Goal: Use online tool/utility: Use online tool/utility

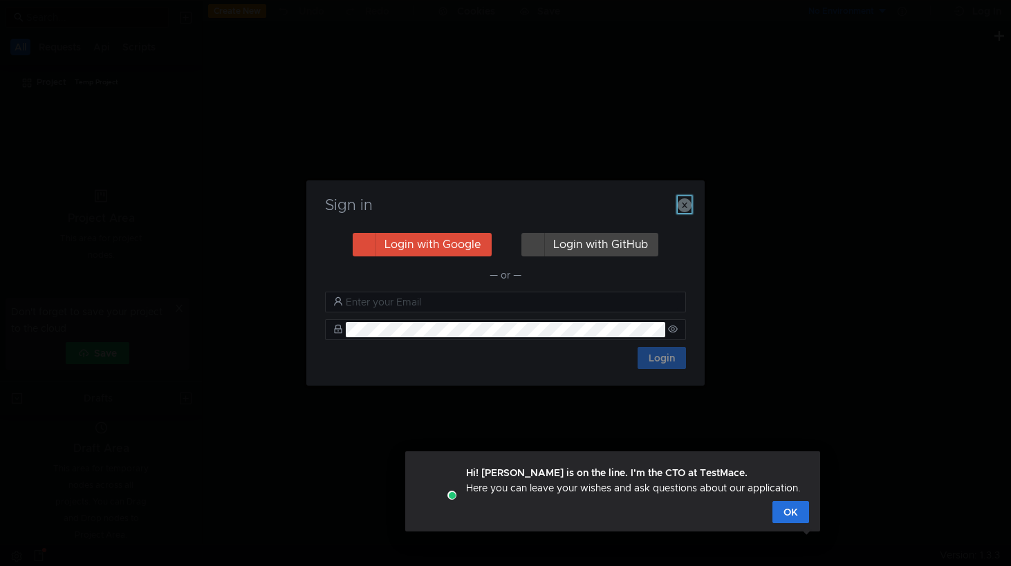
click at [684, 205] on icon "button" at bounding box center [684, 205] width 14 height 14
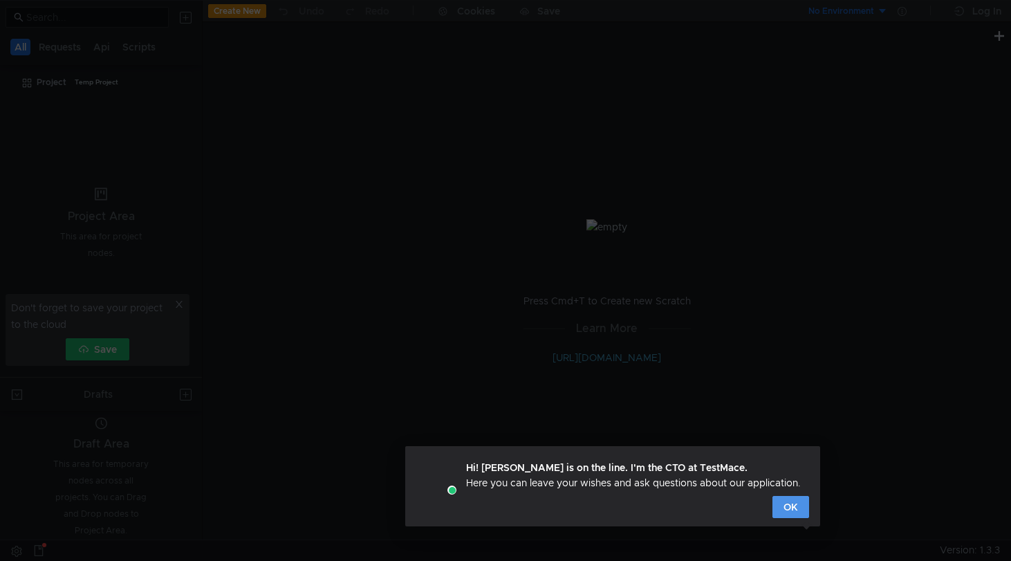
click at [795, 509] on button "OK" at bounding box center [790, 507] width 37 height 22
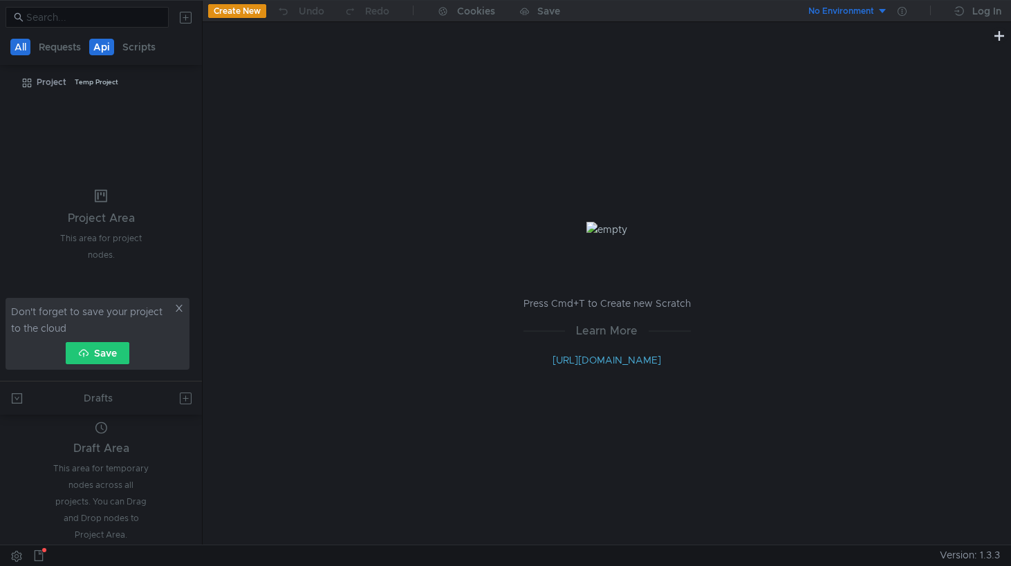
click at [97, 46] on button "Api" at bounding box center [101, 47] width 25 height 17
click at [68, 46] on button "Requests" at bounding box center [61, 47] width 50 height 17
click at [178, 309] on icon at bounding box center [179, 308] width 7 height 7
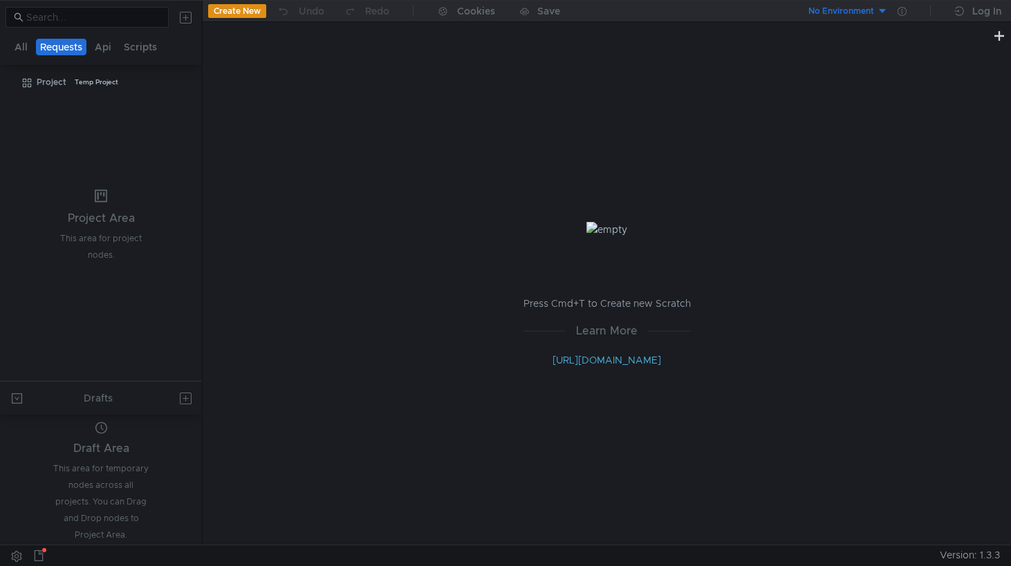
click at [245, 15] on button "Create New" at bounding box center [237, 11] width 58 height 14
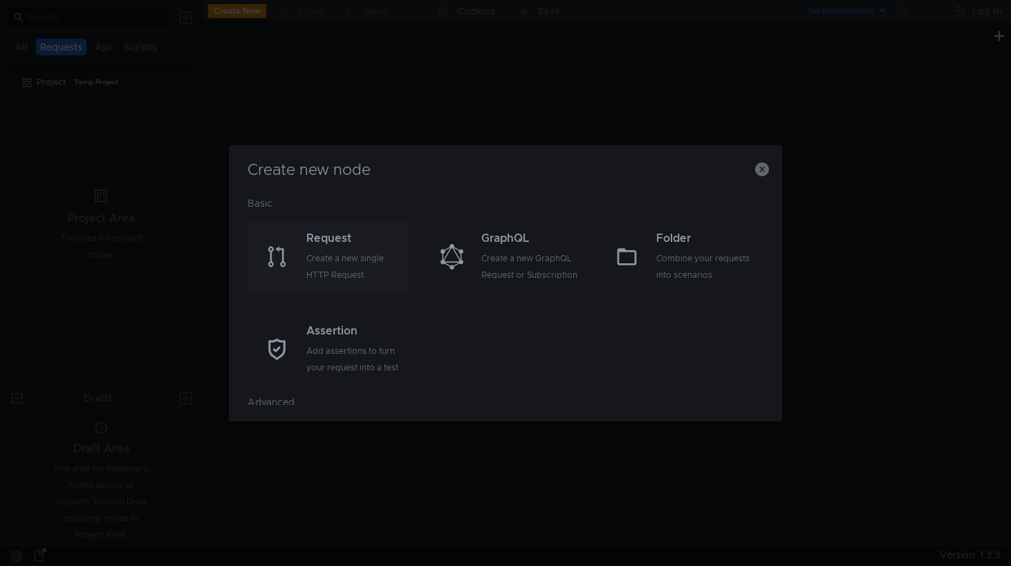
click at [364, 273] on div "Create a new single HTTP Request" at bounding box center [355, 266] width 99 height 33
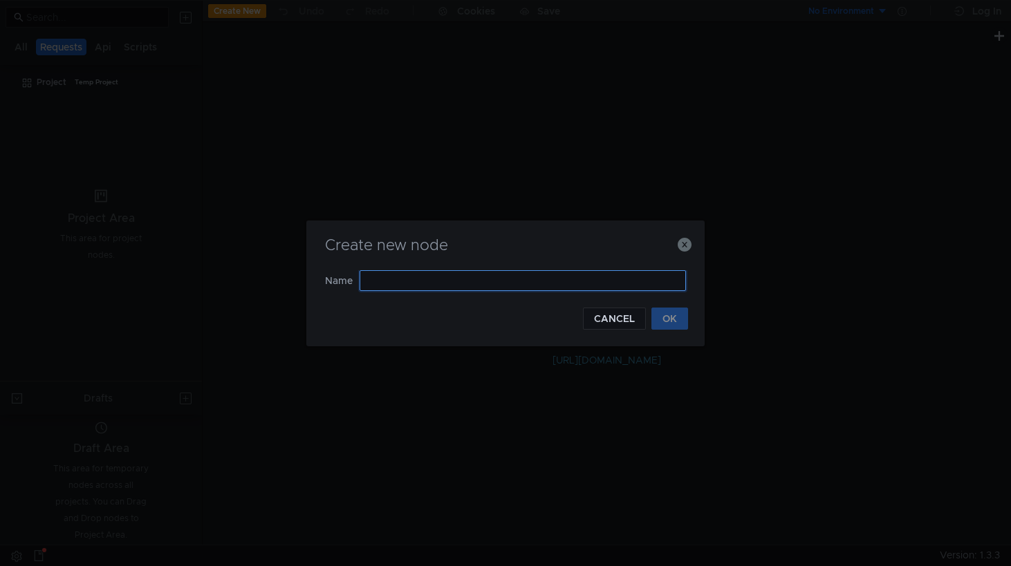
click at [391, 283] on input "text" at bounding box center [522, 280] width 326 height 21
type input "ы"
type input "st local fields"
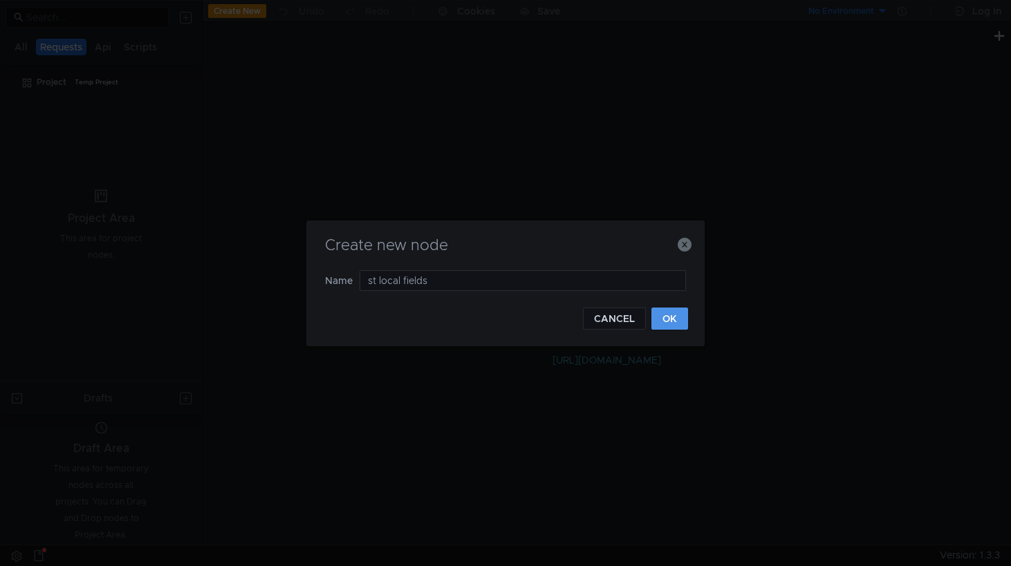
click at [670, 319] on button "OK" at bounding box center [669, 319] width 37 height 22
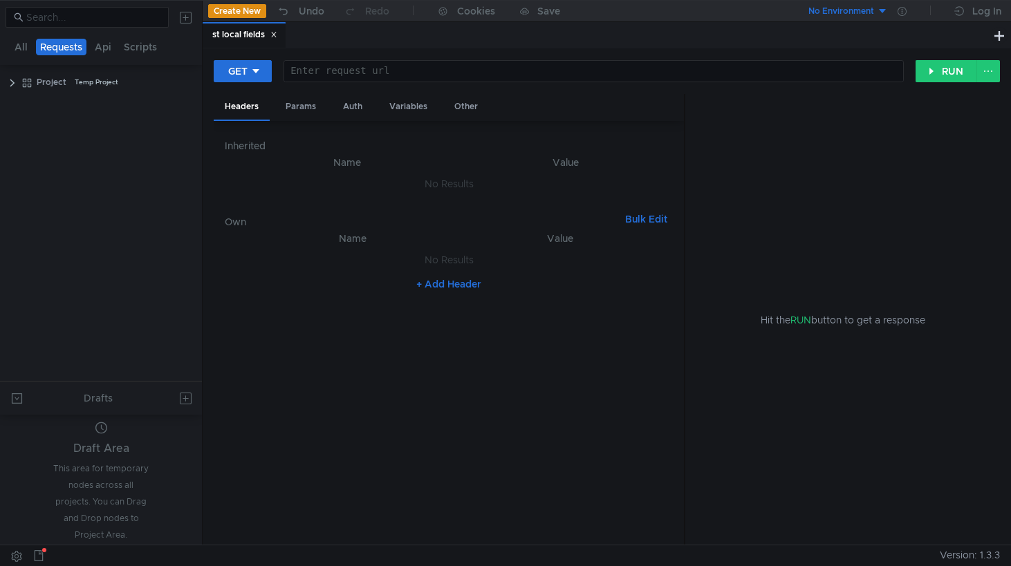
click at [344, 61] on div "Enter request url" at bounding box center [593, 71] width 619 height 21
paste textarea "y1__xDvu7qRpdT-ARjAByDJ5_ECWoc7nsmxWsNnvrIRnBHnNQUgSec"
type textarea "y1__xDvu7qRpdT-ARjAByDJ5_ECWoc7nsmxWsNnvrIRnBHnNQUgSec"
click at [346, 71] on div at bounding box center [593, 82] width 619 height 33
paste textarea "GET /v3/queues/<id_очереди>/localFields Host: st-api.yandex-team.ru Authorizati…"
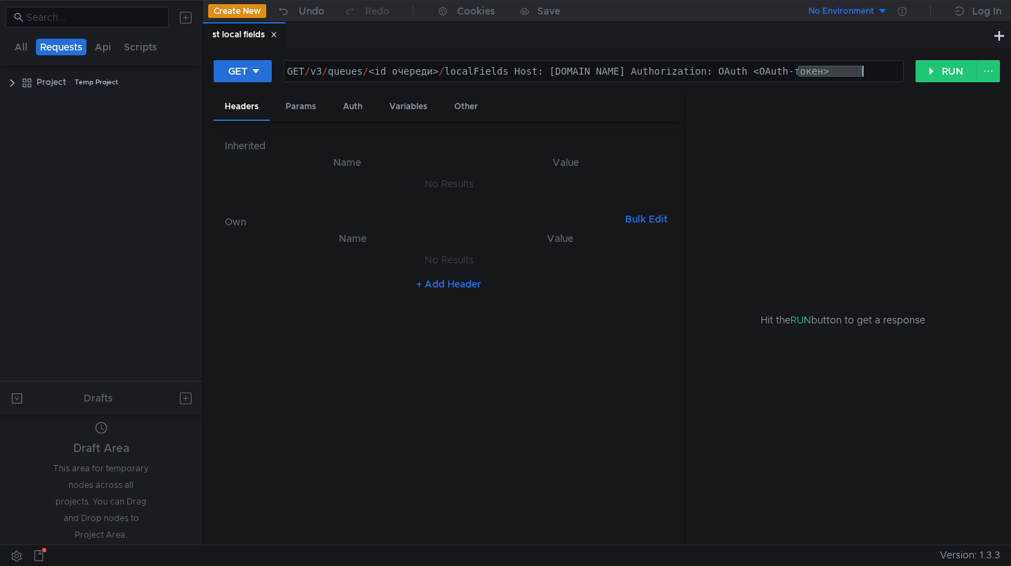
drag, startPoint x: 796, startPoint y: 71, endPoint x: 872, endPoint y: 73, distance: 76.1
click at [872, 73] on div "GET / v3 / queues / <id_очереди> / localFields Host: st-api.yandex-team.ru Auth…" at bounding box center [593, 82] width 619 height 33
drag, startPoint x: 798, startPoint y: 71, endPoint x: 890, endPoint y: 75, distance: 92.0
click at [890, 75] on div "GET / v3 / queues / <id_очереди> / localFields Host: st-api.yandex-team.ru Auth…" at bounding box center [593, 82] width 619 height 33
paste textarea "y1__xDvu7qRpdT-ARjAByDJ5_ECWoc7nsmxWsNnvrIRnBHnNQUgSec"
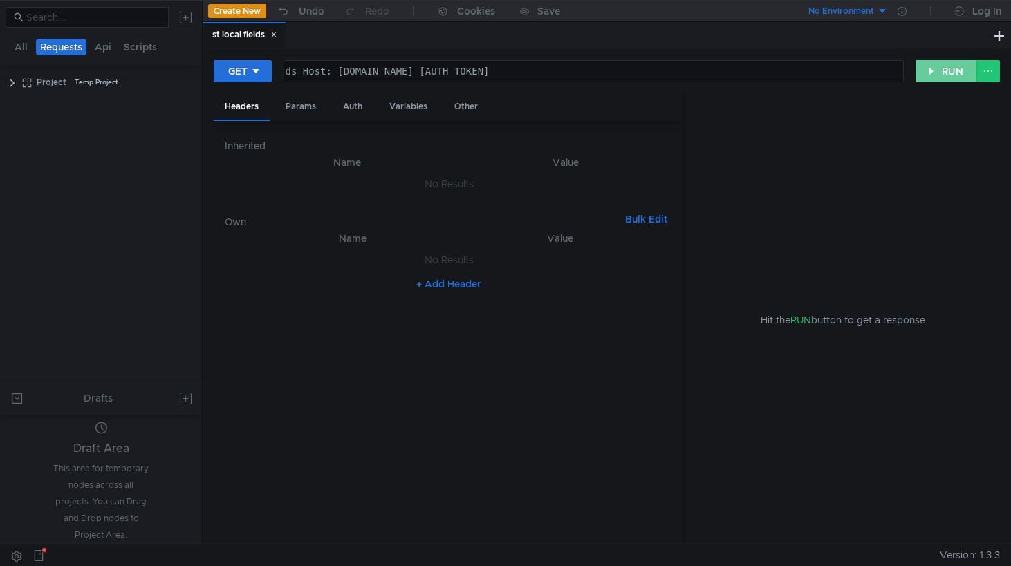
click at [939, 71] on button "RUN" at bounding box center [946, 71] width 62 height 22
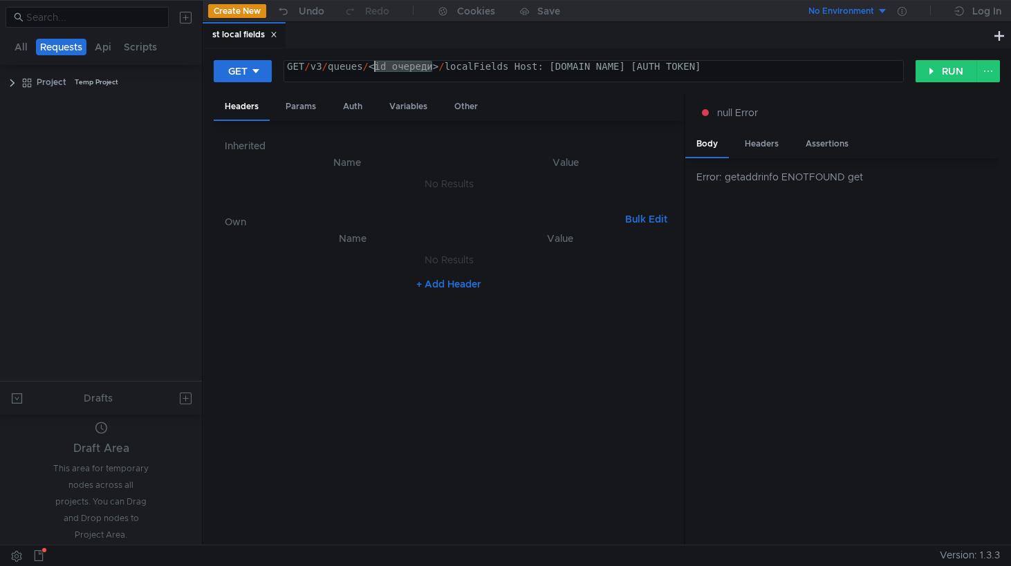
drag, startPoint x: 435, startPoint y: 68, endPoint x: 374, endPoint y: 70, distance: 60.9
click at [374, 70] on div "GET / v3 / queues / <id_очереди> / localFields Host: st-api.yandex-team.ru Auth…" at bounding box center [699, 77] width 830 height 33
click at [345, 113] on div "Auth" at bounding box center [352, 107] width 41 height 26
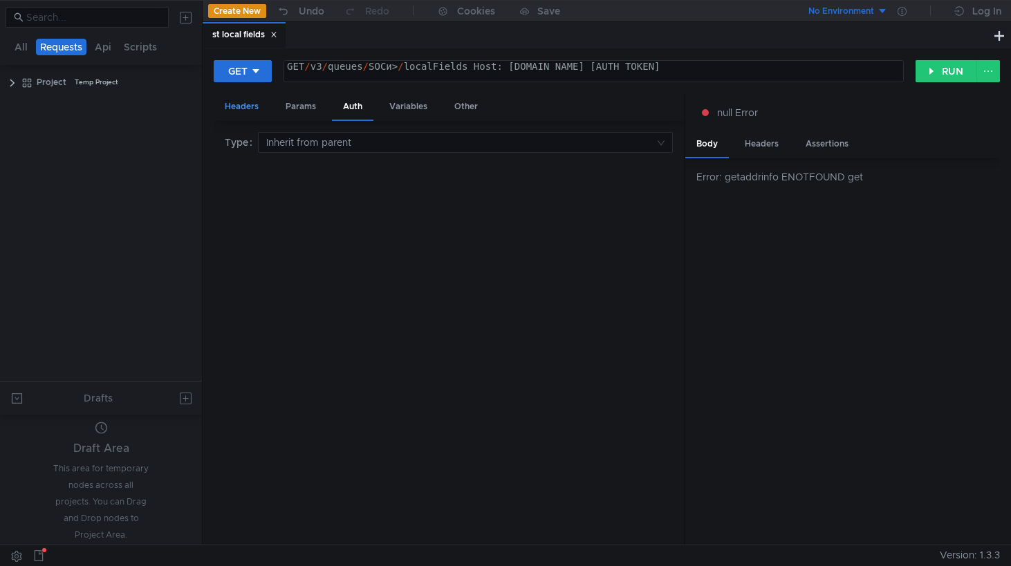
click at [240, 98] on div "Headers" at bounding box center [242, 107] width 56 height 26
click at [402, 68] on div "GET / v3 / queues / SOCи> / localFields Host: st-api.yandex-team.ru Authorizati…" at bounding box center [678, 77] width 789 height 33
type textarea "GET /v3/queues/SOC/localFields Host: st-api.yandex-team.ru Authorization: OAuth…"
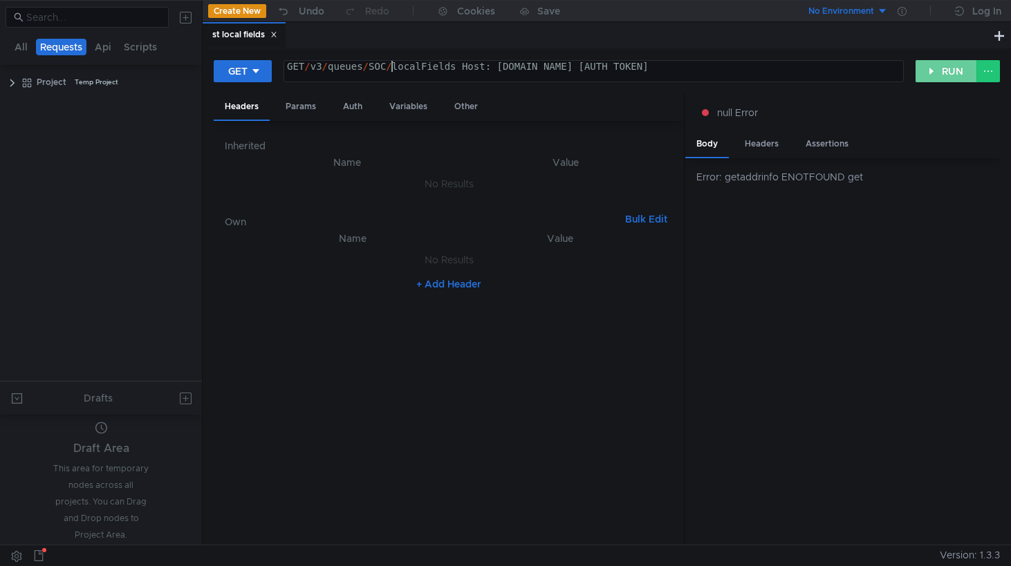
click at [955, 70] on button "RUN" at bounding box center [946, 71] width 62 height 22
click at [766, 144] on div "Headers" at bounding box center [761, 144] width 56 height 26
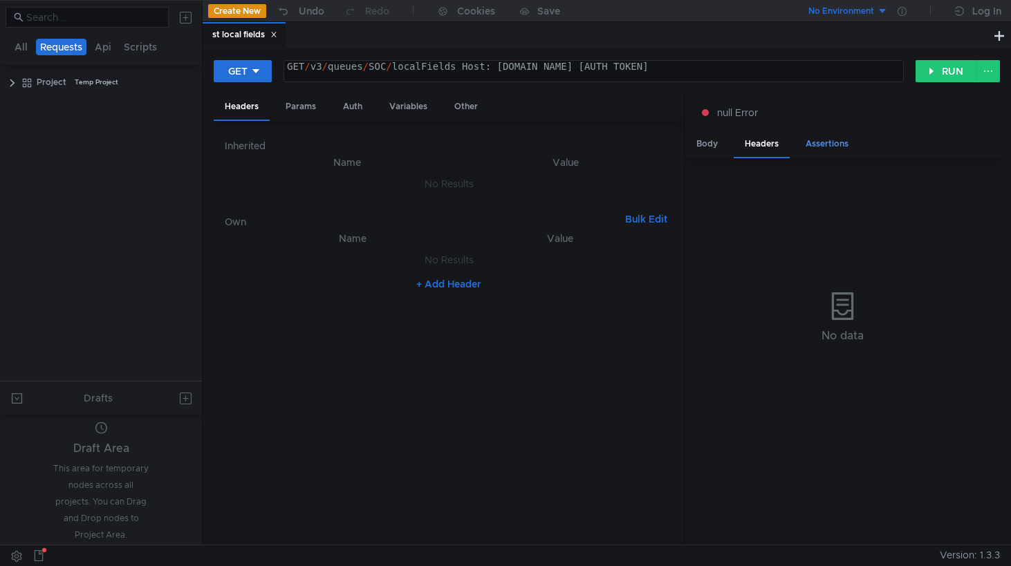
click at [826, 142] on div "Assertions" at bounding box center [826, 144] width 65 height 26
click at [719, 150] on div "Body" at bounding box center [707, 144] width 44 height 26
click at [302, 107] on div "Params" at bounding box center [300, 107] width 53 height 26
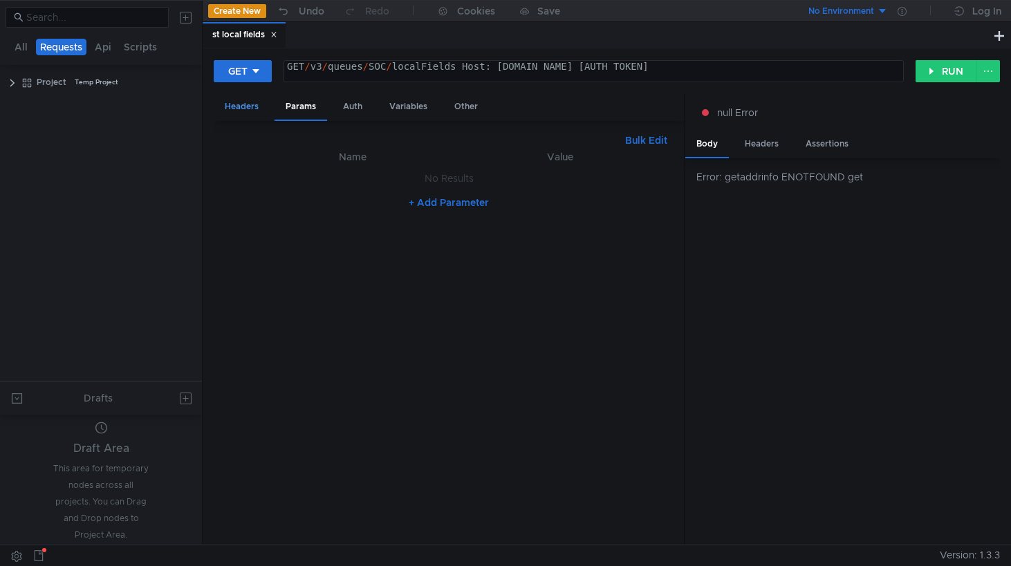
click at [236, 109] on div "Headers" at bounding box center [242, 107] width 56 height 26
click at [449, 285] on button "+ Add Header" at bounding box center [449, 284] width 76 height 17
click at [309, 263] on div at bounding box center [361, 274] width 197 height 33
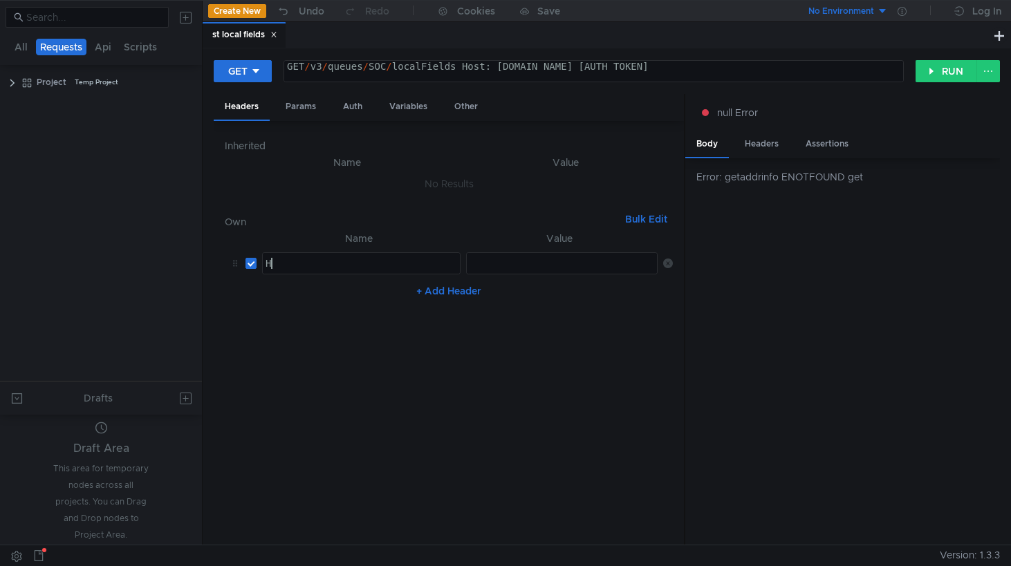
scroll to position [0, 1]
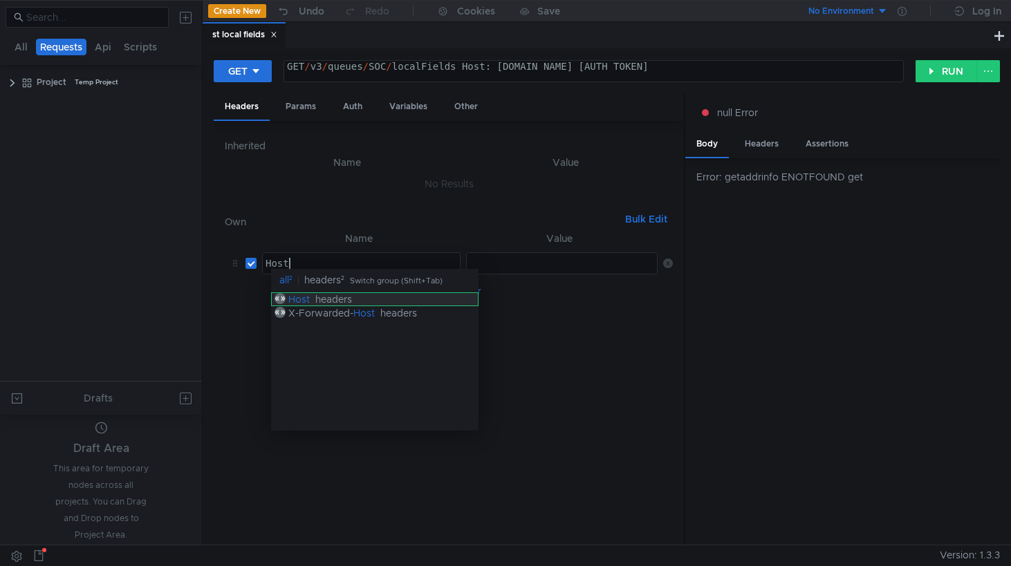
type textarea "Host"
click at [302, 302] on div "Host" at bounding box center [298, 299] width 21 height 12
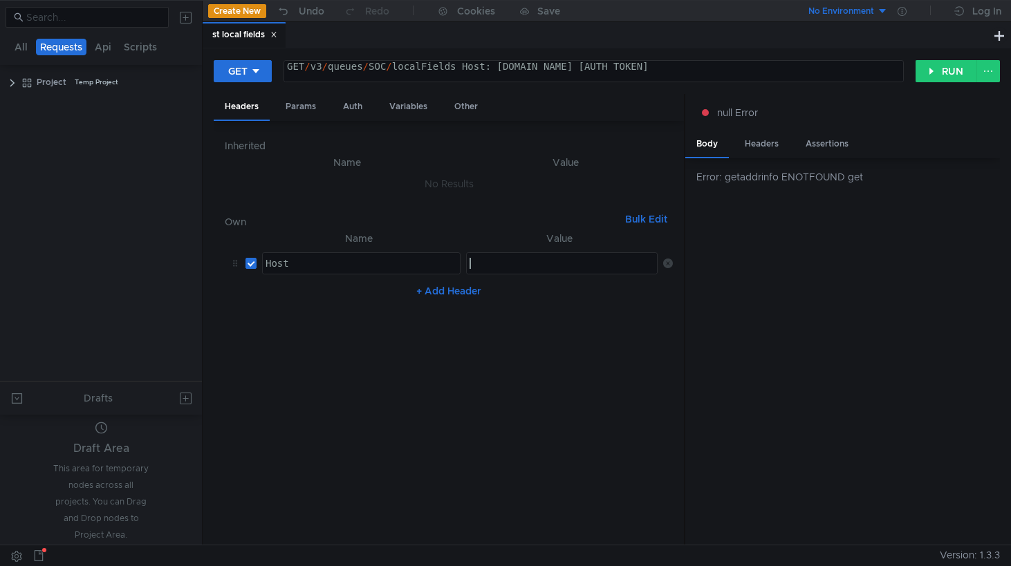
click at [485, 258] on div at bounding box center [563, 274] width 192 height 33
paste textarea "[DOMAIN_NAME]"
type textarea "[DOMAIN_NAME]"
click at [453, 285] on button "+ Add Header" at bounding box center [449, 291] width 76 height 17
click at [361, 298] on div at bounding box center [361, 307] width 197 height 33
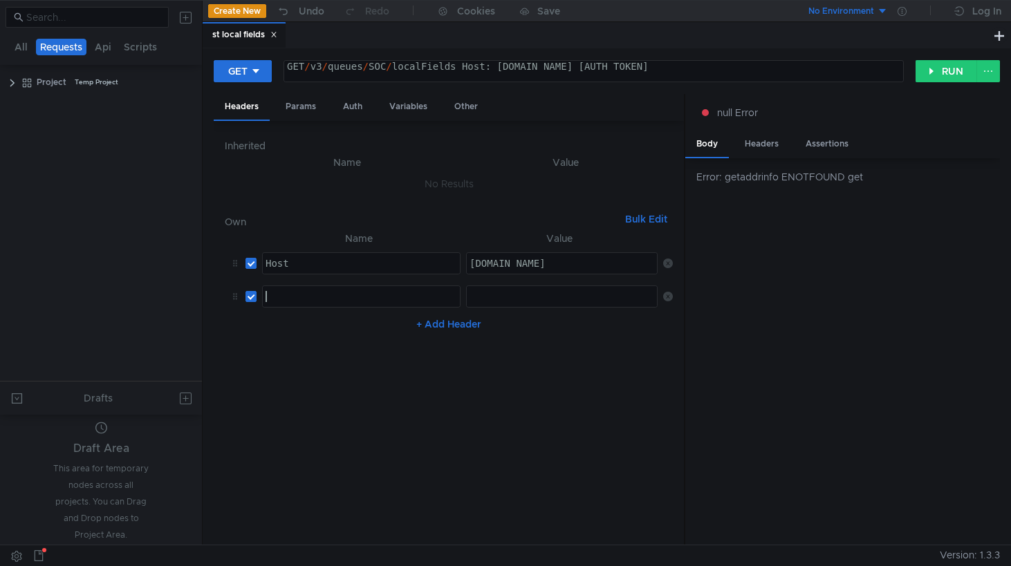
paste textarea "Authorization"
type textarea "Authorization"
click at [543, 294] on div at bounding box center [563, 307] width 192 height 33
click at [743, 78] on div "GET / v3 / queues / SOC / localFields Host: st-api.yandex-team.ru Authorization…" at bounding box center [673, 77] width 778 height 33
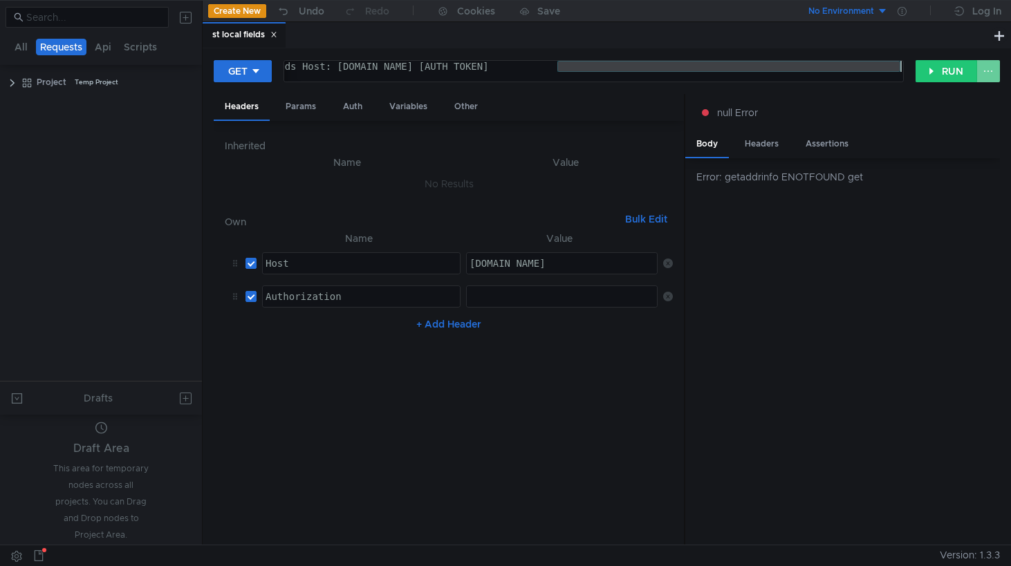
drag, startPoint x: 717, startPoint y: 68, endPoint x: 986, endPoint y: 68, distance: 268.9
click at [986, 68] on div "GET GET /v3/queues/SOC/localFields Host: st-api.yandex-team.ru Authorization: O…" at bounding box center [607, 76] width 786 height 35
type textarea "GET /v3/queues/SOC/localFields Host: st-api.yandex-team.ru Authorization:"
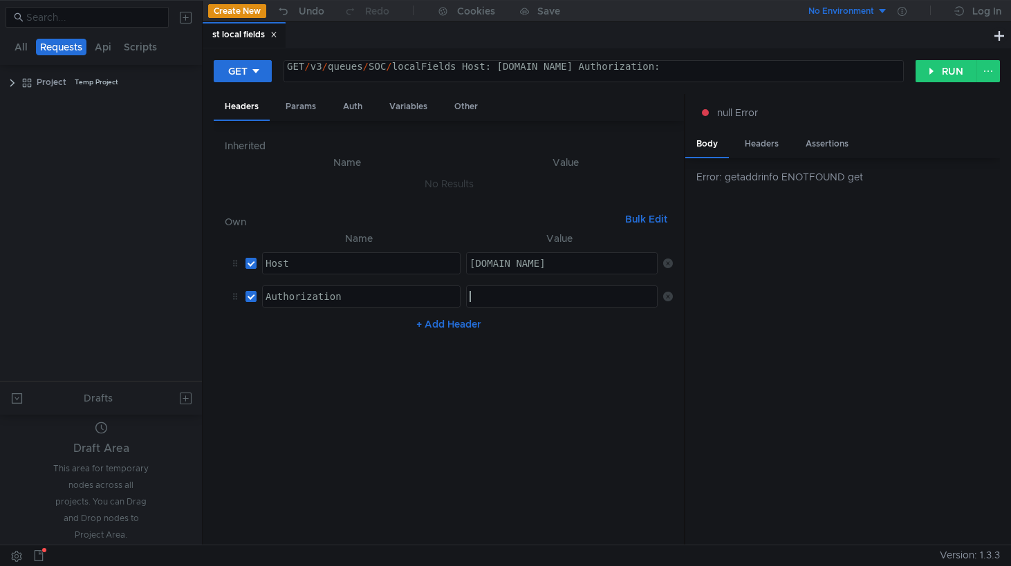
click at [496, 300] on div at bounding box center [563, 307] width 192 height 33
paste textarea "OAuthy1__xDvu7qRpdT-ARjAByDJ5_ECWoc7nsmxWsNnvrIRnBHnNQUgSec"
type textarea "OAuthy1__xDvu7qRpdT-ARjAByDJ5_ECWoc7nsmxWsNnvrIRnBHnNQUgSec"
drag, startPoint x: 731, startPoint y: 71, endPoint x: 464, endPoint y: 75, distance: 266.1
click at [464, 75] on div "GET / v3 / queues / SOC / localFields Host: st-api.yandex-team.ru Authorization:" at bounding box center [593, 77] width 619 height 33
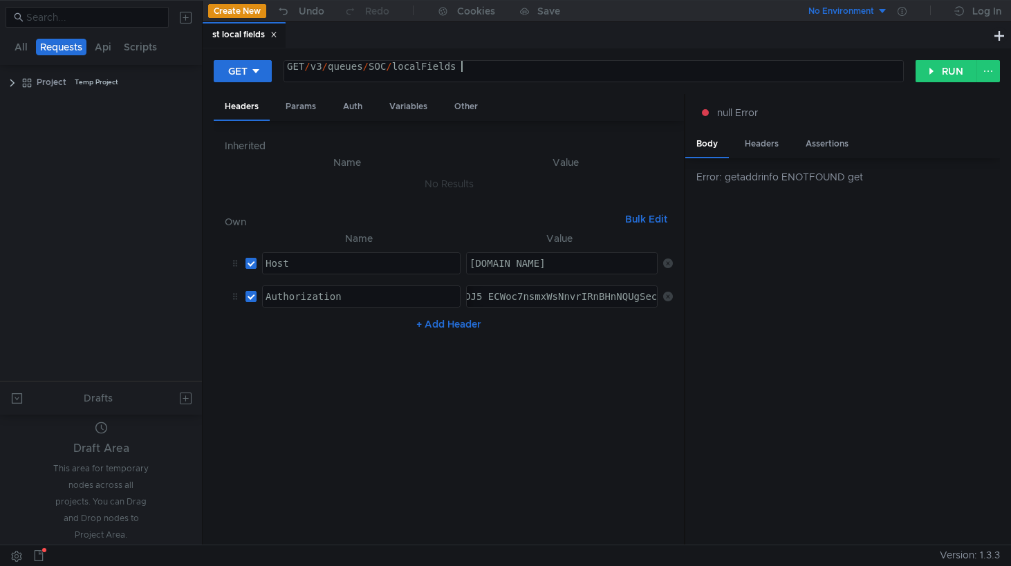
click at [311, 68] on div "GET / v3 / queues / SOC / localFields" at bounding box center [593, 77] width 619 height 33
drag, startPoint x: 478, startPoint y: 73, endPoint x: 256, endPoint y: 69, distance: 221.9
click at [256, 69] on div "GET GET /v3/queues/SOC/localFields GET / v3 / queues / SOC / localFields הההההה…" at bounding box center [565, 71] width 702 height 24
paste textarea "https://st-api.yandex-team.ru/v3/queues/<id_очереди>"
click at [523, 68] on div "https:// st-api.yandex-team.ru / v3 / queues / <id_очереди> / localFields" at bounding box center [593, 77] width 619 height 33
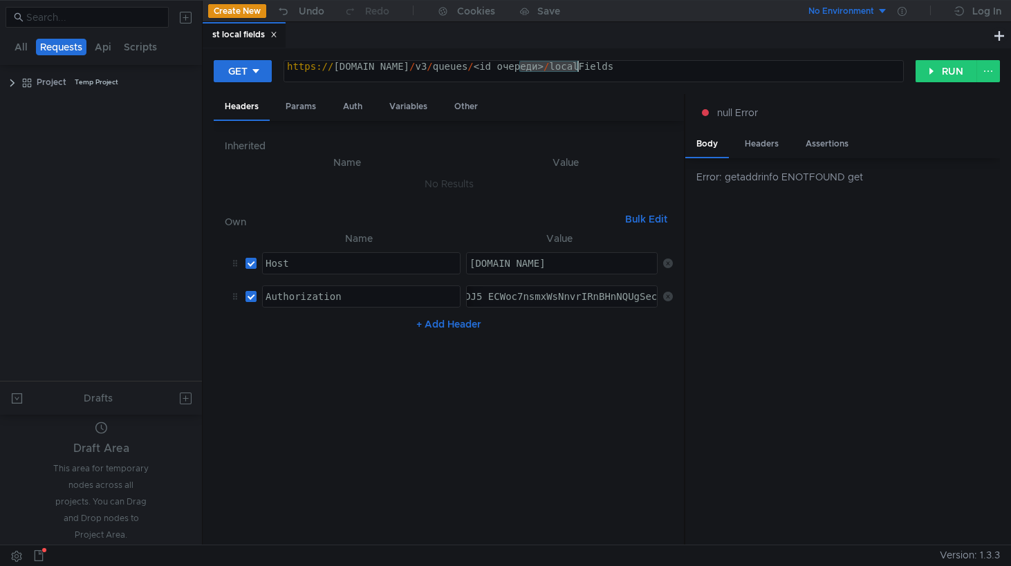
drag, startPoint x: 521, startPoint y: 68, endPoint x: 576, endPoint y: 68, distance: 55.3
click at [576, 68] on div "https:// st-api.yandex-team.ru / v3 / queues / <id_очереди> / localFields" at bounding box center [593, 77] width 619 height 33
click at [937, 68] on button "RUN" at bounding box center [946, 71] width 62 height 22
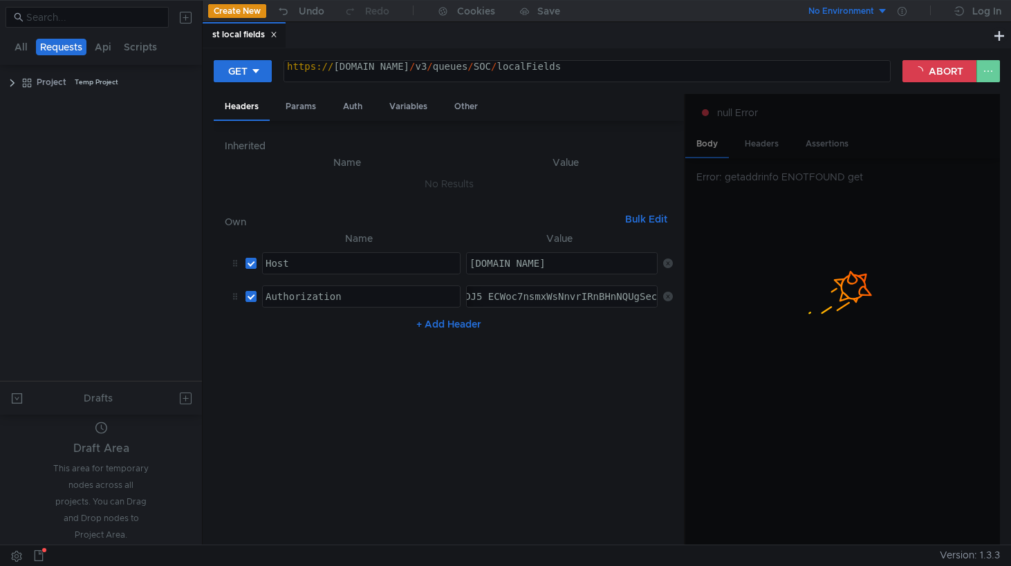
click at [990, 75] on button at bounding box center [988, 71] width 24 height 22
click at [990, 75] on div at bounding box center [505, 283] width 1011 height 566
click at [927, 75] on button "ABORT" at bounding box center [939, 71] width 75 height 22
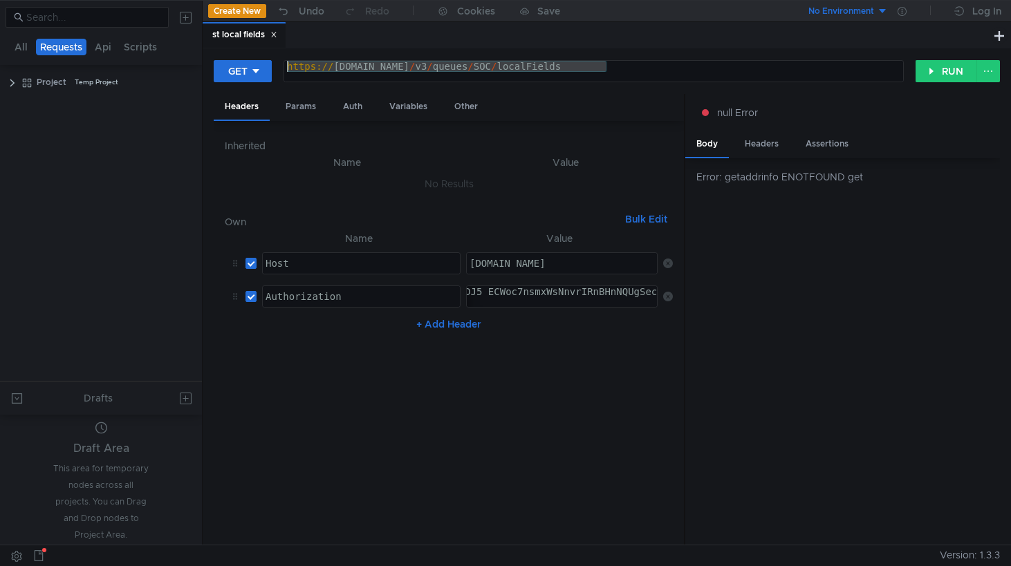
drag, startPoint x: 612, startPoint y: 71, endPoint x: 191, endPoint y: 62, distance: 420.3
click at [191, 62] on as-split "All Requests Api Scripts Project Temp Project Drafts Draft Area This area for t…" at bounding box center [505, 272] width 1011 height 545
paste textarea "f"
type textarea "https://st-api.yandex-team.ru/v3/fields"
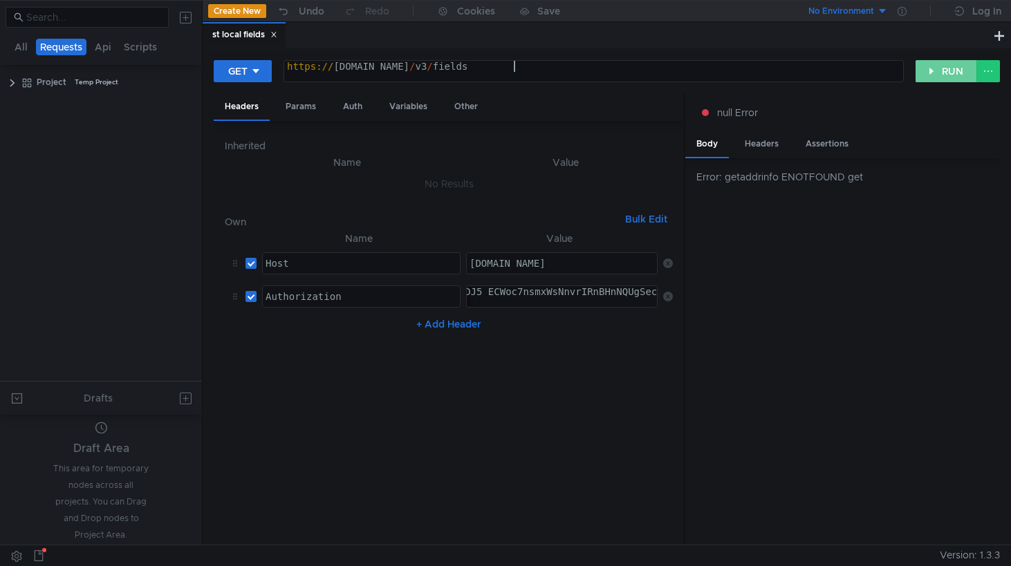
click at [935, 71] on button "RUN" at bounding box center [946, 71] width 62 height 22
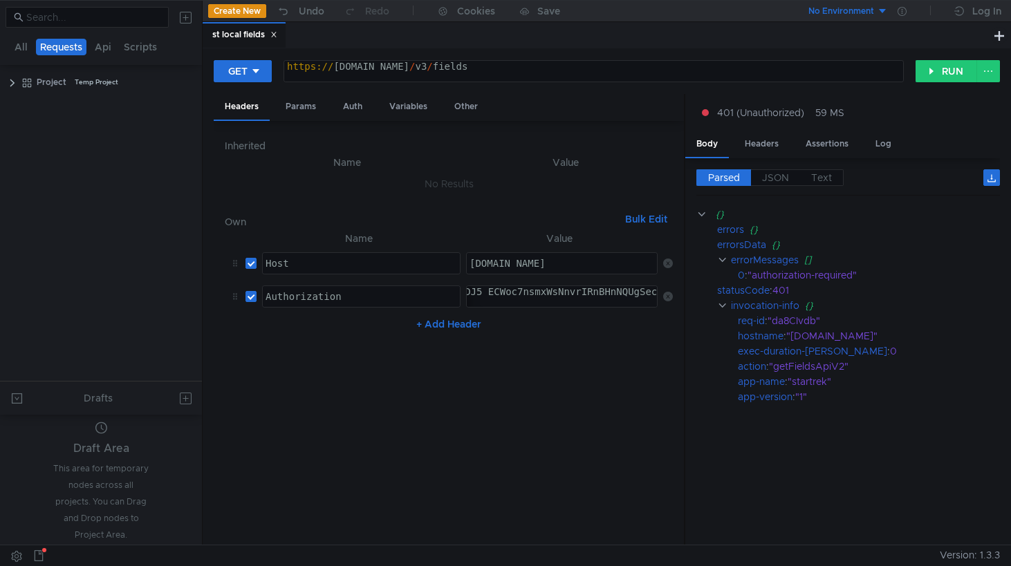
click at [496, 301] on div "OAuthy1__xDvu7qRpdT-ARjAByDJ5_ECWoc7nsmxWsNnvrIRnBHnNQUgSec" at bounding box center [484, 302] width 348 height 33
click at [520, 292] on div "OAuthy1__xDvu7qRpdT-ARjAByDJ5_ECWoc7nsmxWsNnvrIRnBHnNQUgSec" at bounding box center [484, 302] width 348 height 33
type textarea "O"
paste textarea "y1__xDvu7qRpdT-ARjAByDJ5_ECWoc7nsmxWsNnvrIRnBHnNQUgSec"
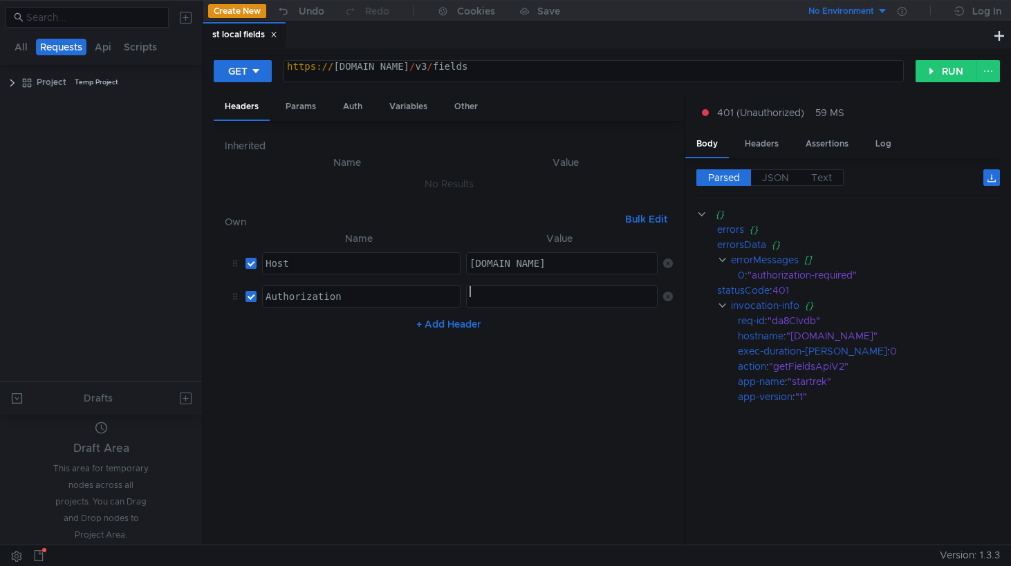
type textarea "y1__xDvu7qRpdT-ARjAByDJ5_ECWoc7nsmxWsNnvrIRnBHnNQUgSec"
click at [553, 70] on div "https:// st-api.yandex-team.ru / v3 / fields" at bounding box center [593, 77] width 619 height 33
click at [943, 73] on button "RUN" at bounding box center [946, 71] width 62 height 22
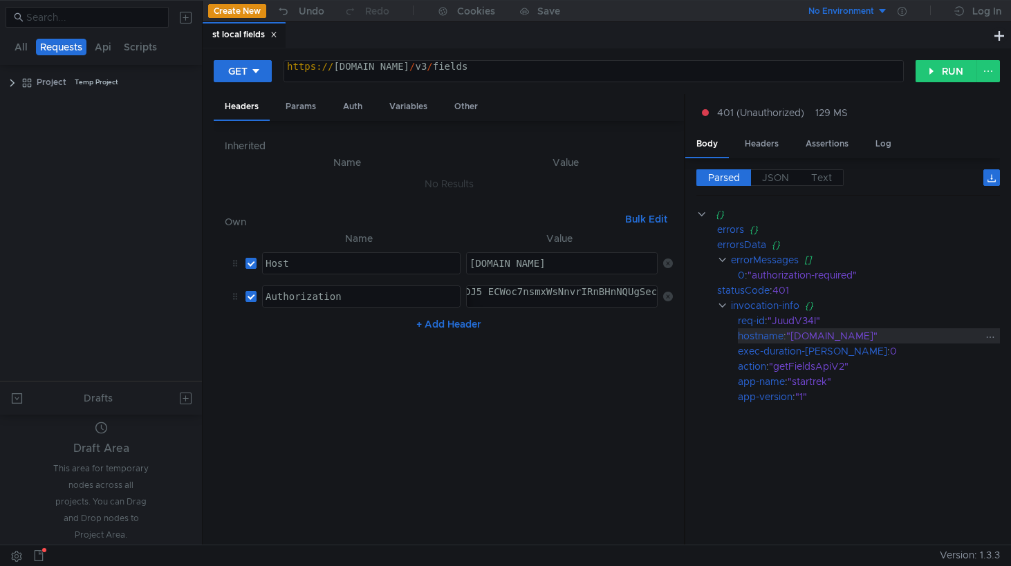
scroll to position [0, 0]
click at [447, 326] on button "+ Add Header" at bounding box center [449, 324] width 76 height 17
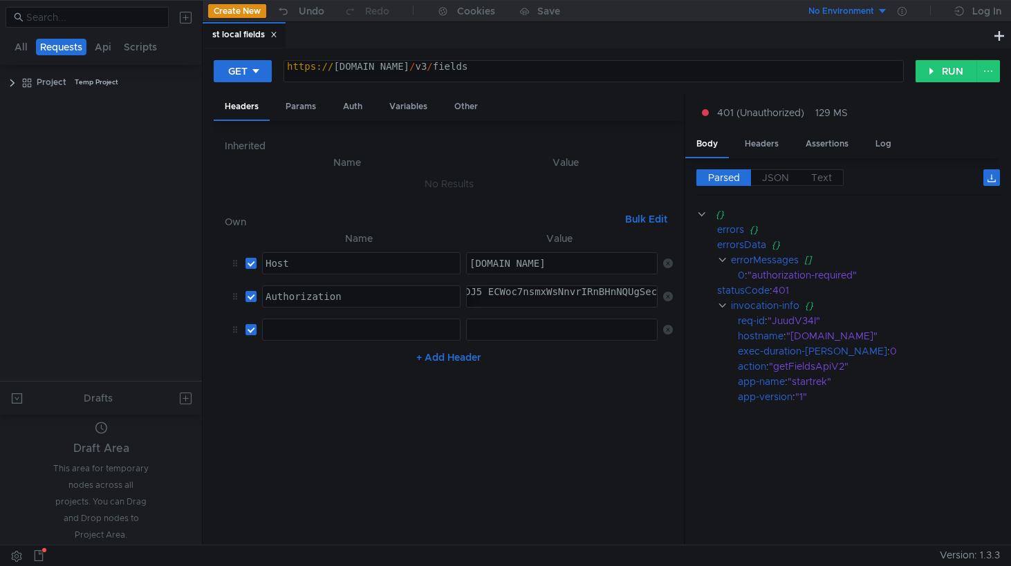
click at [408, 334] on div at bounding box center [361, 340] width 197 height 33
type textarea "п"
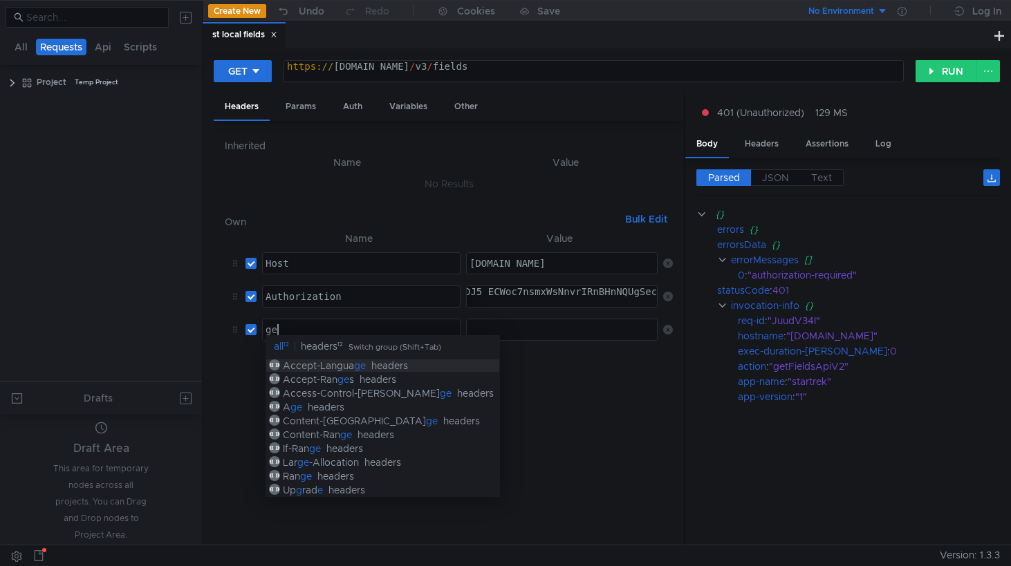
type textarea "g"
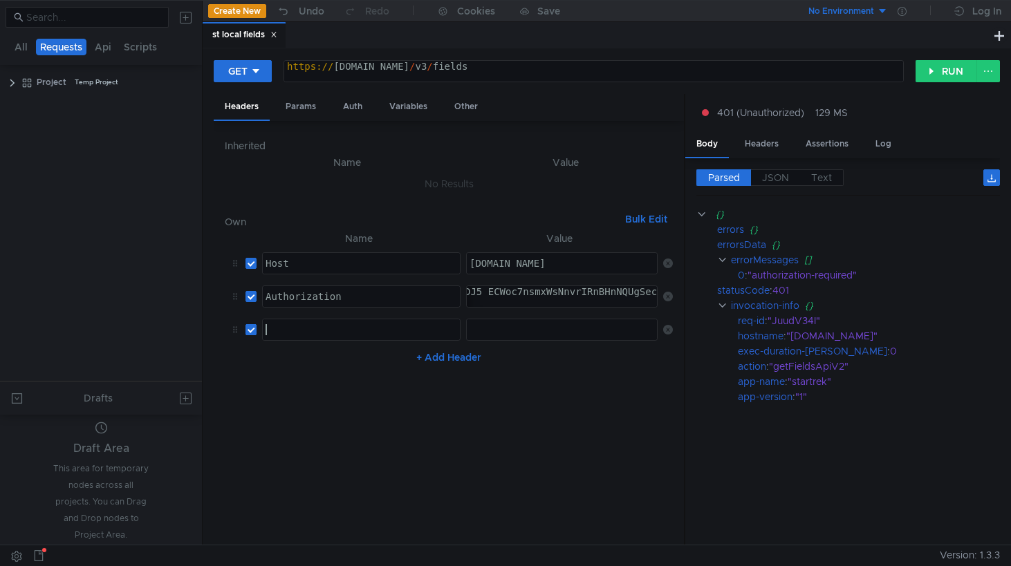
click at [252, 330] on input "checkbox" at bounding box center [250, 329] width 11 height 11
checkbox input "false"
click at [666, 327] on icon at bounding box center [668, 330] width 10 height 10
click at [771, 146] on div "Headers" at bounding box center [761, 144] width 56 height 26
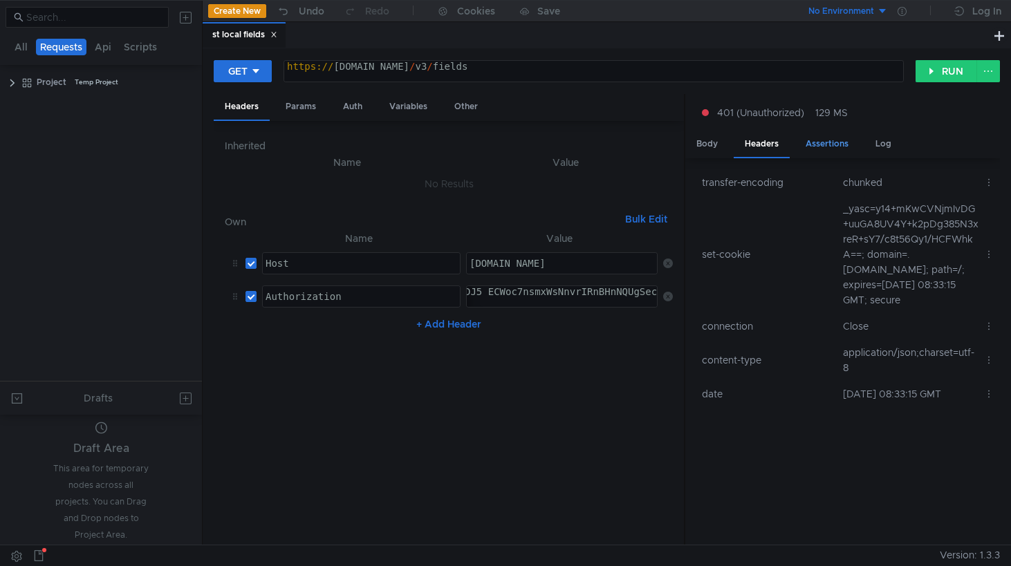
click at [825, 151] on div "Assertions" at bounding box center [826, 144] width 65 height 26
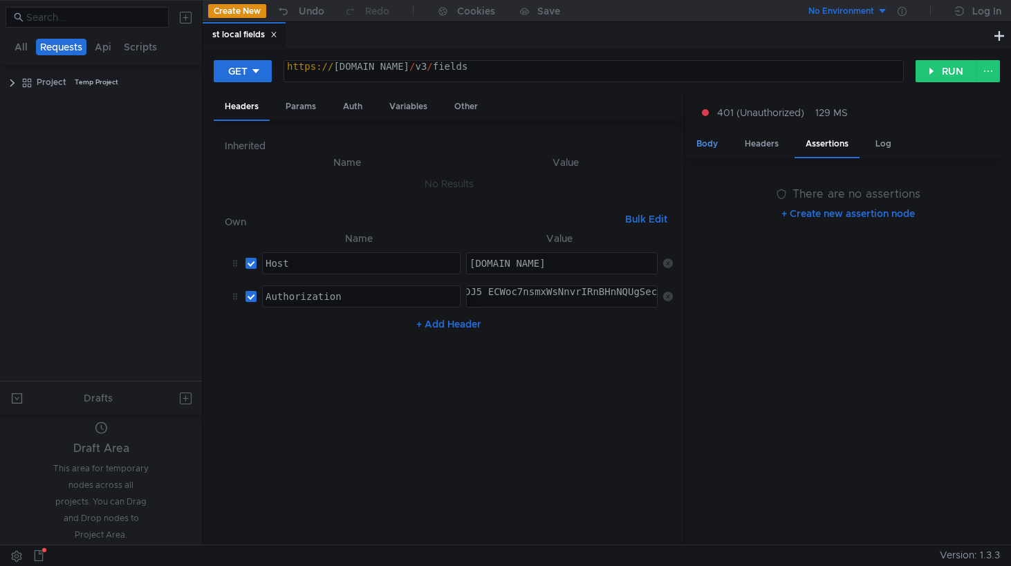
click at [706, 144] on div "Body" at bounding box center [707, 144] width 44 height 26
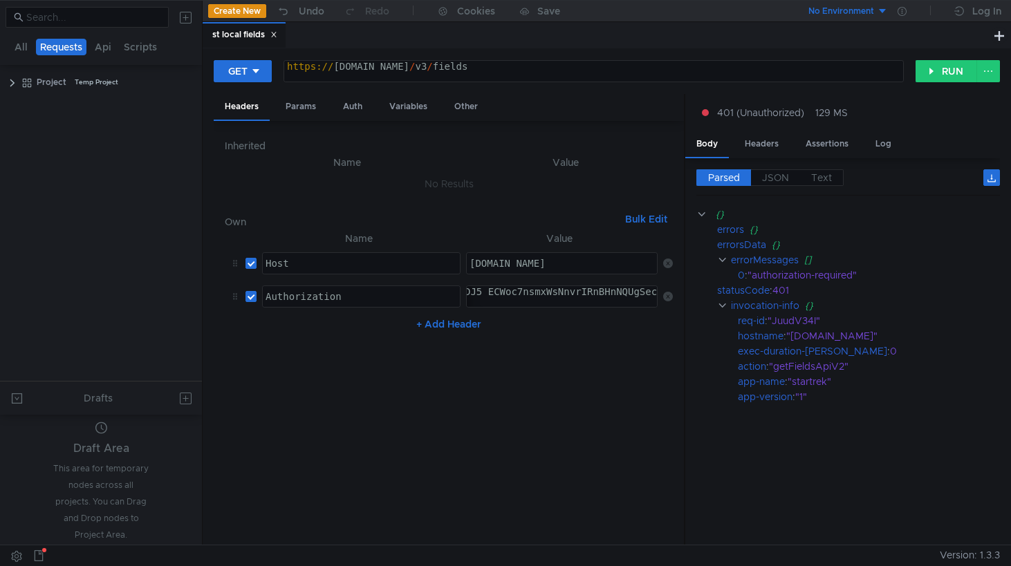
scroll to position [0, 1]
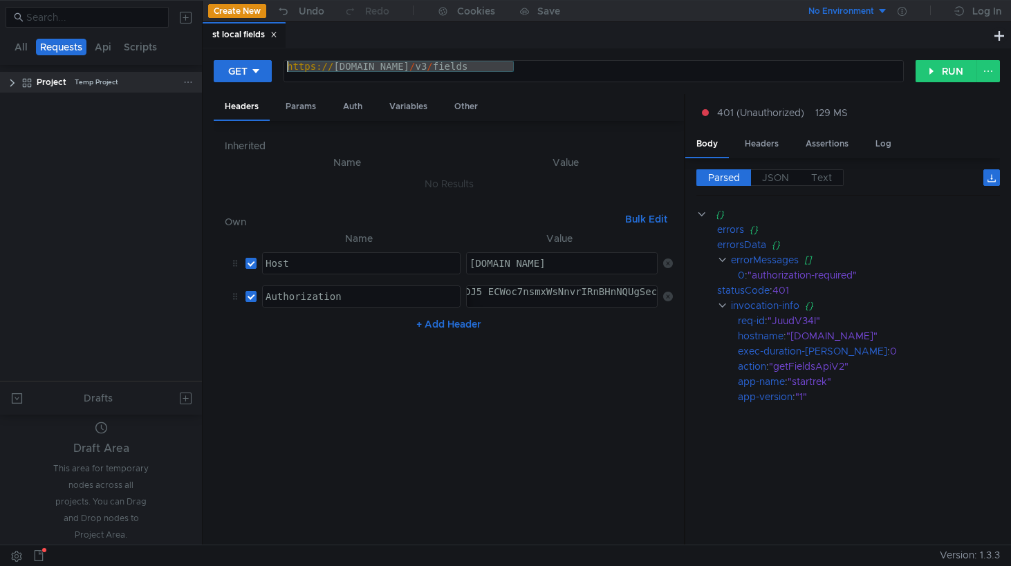
drag, startPoint x: 531, startPoint y: 68, endPoint x: 195, endPoint y: 73, distance: 335.9
click at [195, 73] on as-split "All Requests Api Scripts Project Temp Project Drafts Draft Area This area for t…" at bounding box center [505, 272] width 1011 height 545
paste textarea "queues/<id_очереди>/localF"
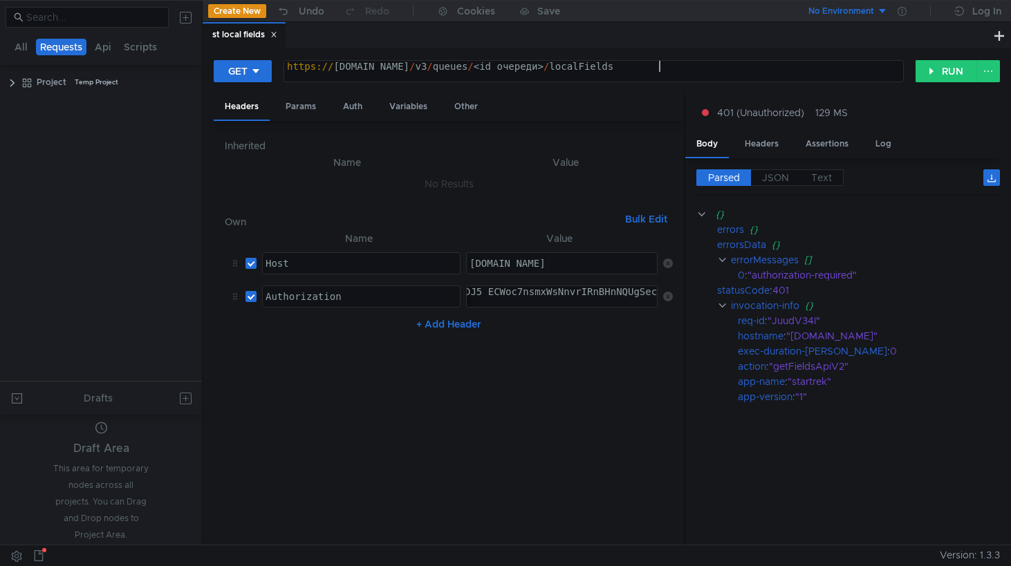
click at [567, 68] on div "https:// [DOMAIN_NAME] / v3 / queues / <id_очереди> / localFields" at bounding box center [593, 77] width 619 height 33
type textarea "[URL][DOMAIN_NAME]"
click at [939, 69] on button "RUN" at bounding box center [946, 71] width 62 height 22
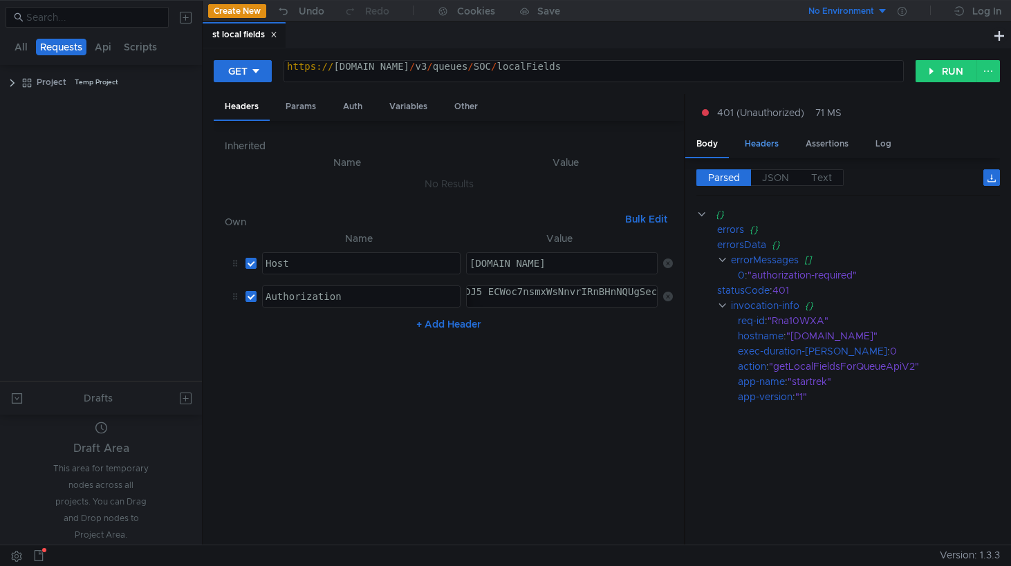
click at [755, 140] on div "Headers" at bounding box center [761, 144] width 56 height 26
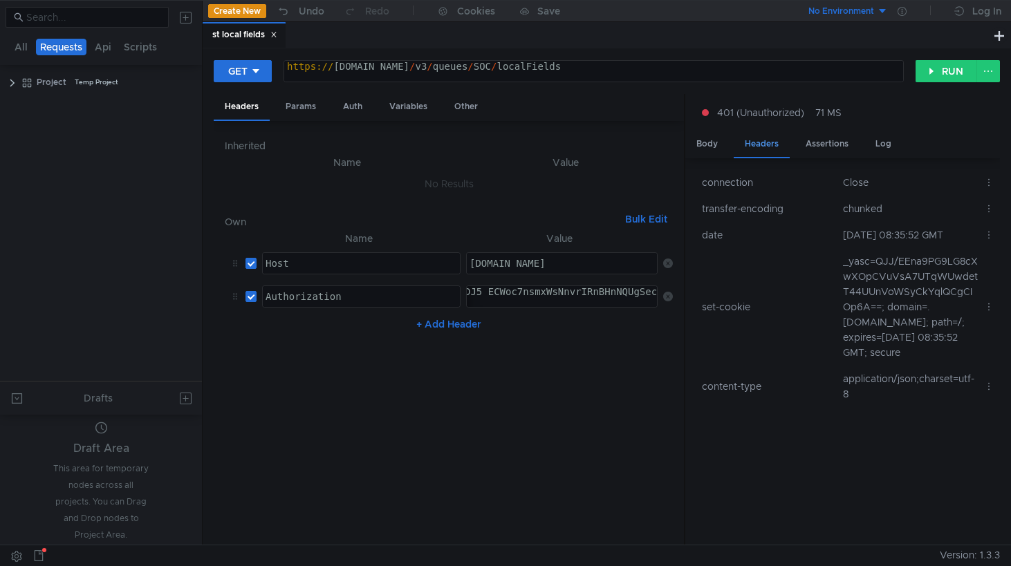
click at [761, 140] on div "Headers" at bounding box center [761, 144] width 56 height 27
click at [814, 136] on div "Assertions" at bounding box center [826, 144] width 65 height 26
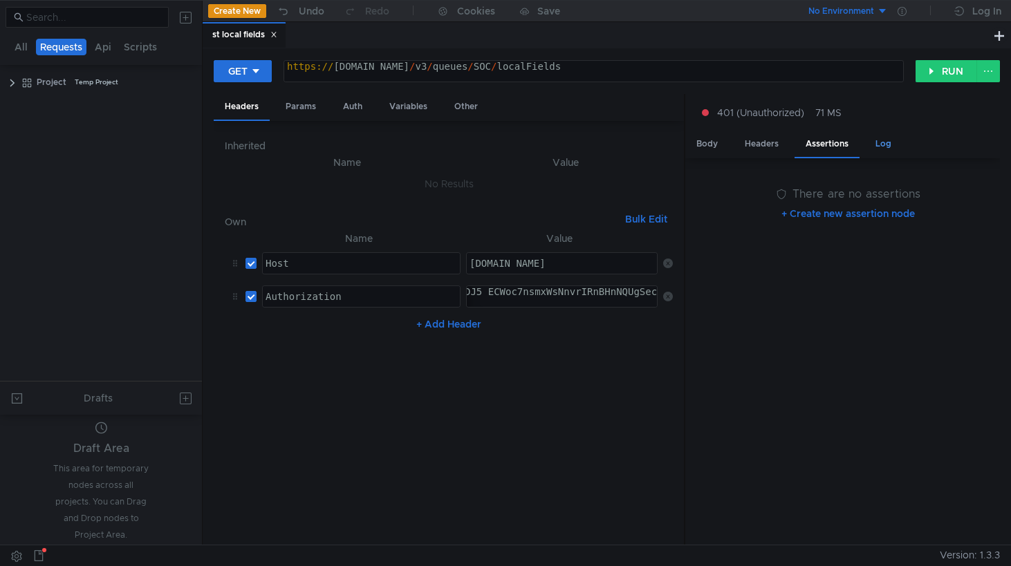
click at [888, 144] on div "Log" at bounding box center [883, 144] width 38 height 26
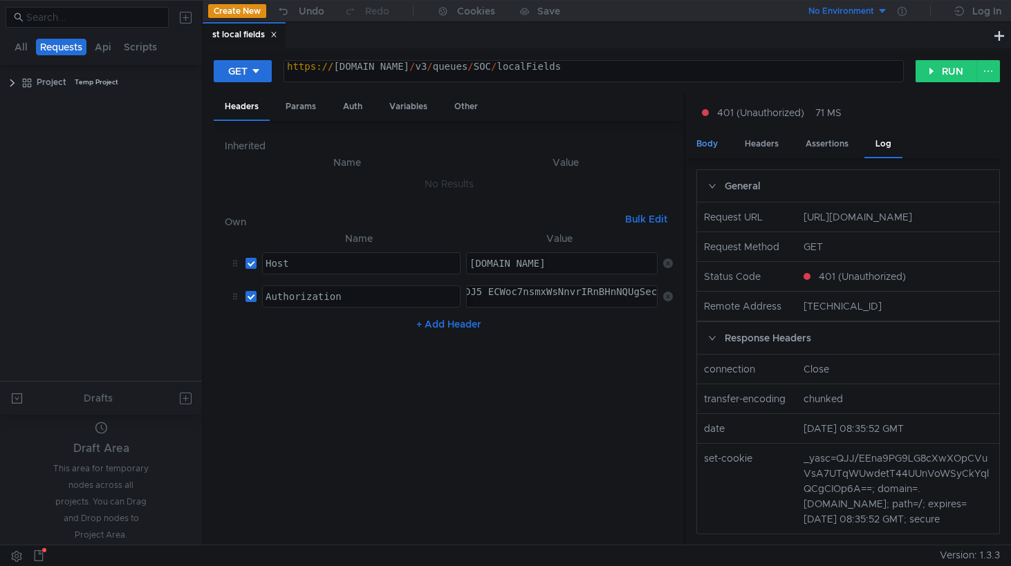
click at [713, 154] on div "Body" at bounding box center [707, 144] width 44 height 26
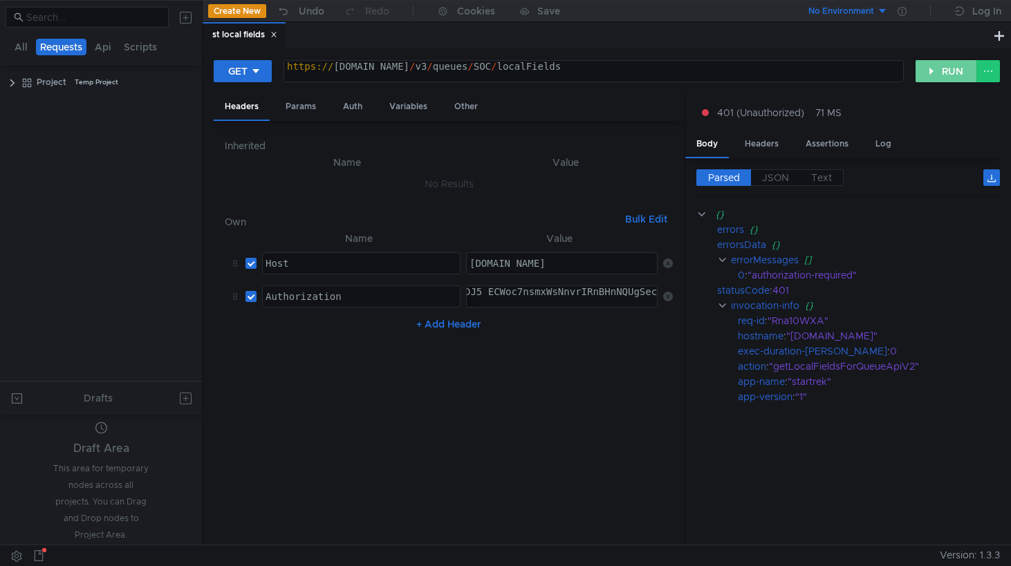
click at [936, 77] on button "RUN" at bounding box center [946, 71] width 62 height 22
click at [932, 70] on button "RUN" at bounding box center [946, 71] width 62 height 22
click at [495, 71] on div "https:// st-api.yandex-team.ru / v3 / queues / SOC / localFields" at bounding box center [593, 77] width 619 height 33
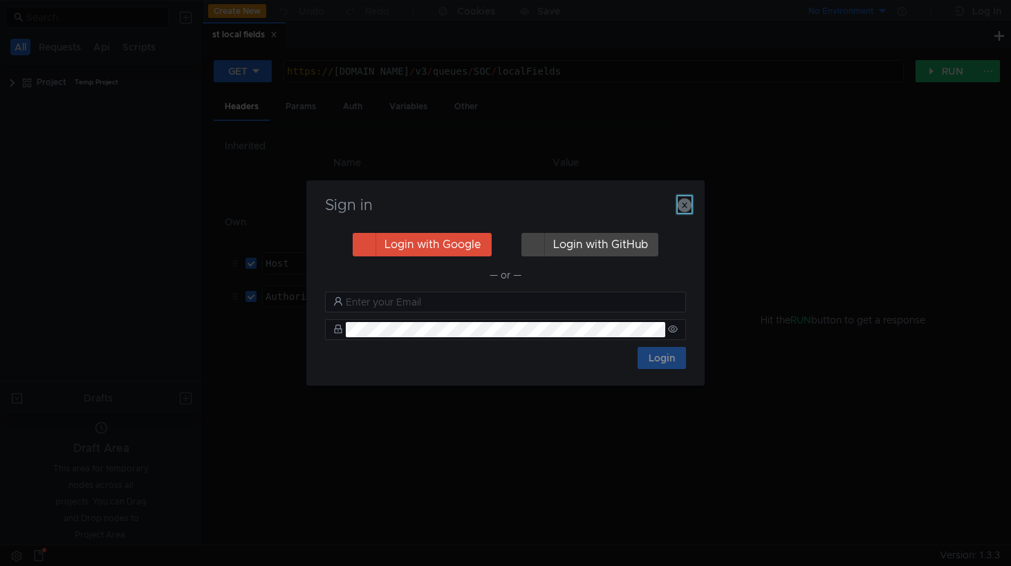
click at [682, 212] on icon "button" at bounding box center [684, 205] width 14 height 14
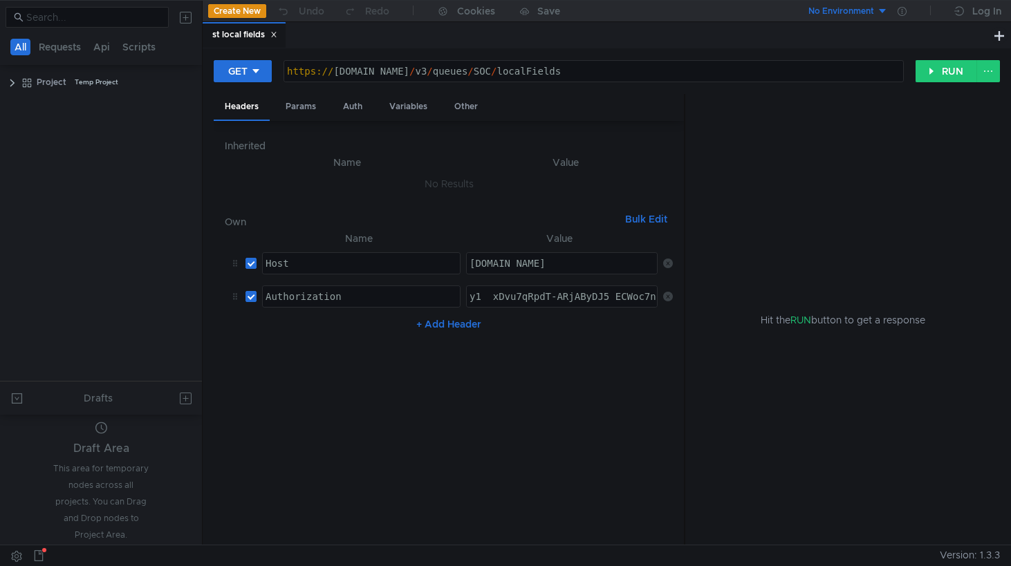
click at [482, 301] on div "y1__xDvu7qRpdT-ARjAByDJ5_ECWoc7nsmxWsNnvrIRnBHnNQUgSec" at bounding box center [626, 307] width 319 height 33
click at [471, 297] on div "y1__xDvu7qRpdT-ARjAByDJ5_ECWoc7nsmxWsNnvrIRnBHnNQUgSec" at bounding box center [626, 307] width 319 height 33
type textarea "OAuth y1__xDvu7qRpdT-ARjAByDJ5_ECWoc7nsmxWsNnvrIRnBHnNQUgSec"
click at [935, 73] on button "RUN" at bounding box center [946, 71] width 62 height 22
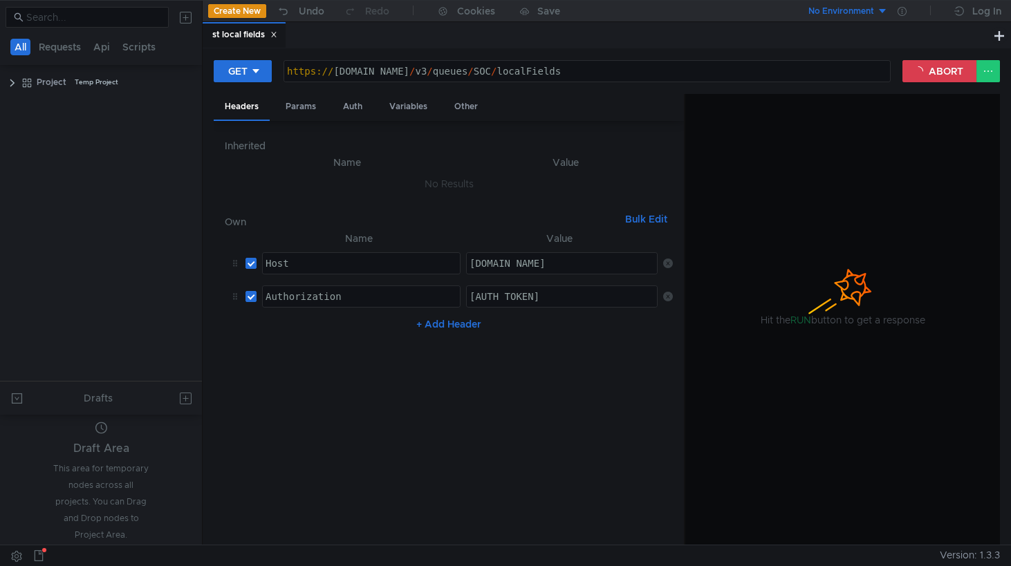
scroll to position [0, 3]
click at [911, 71] on button "ABORT" at bounding box center [939, 71] width 75 height 22
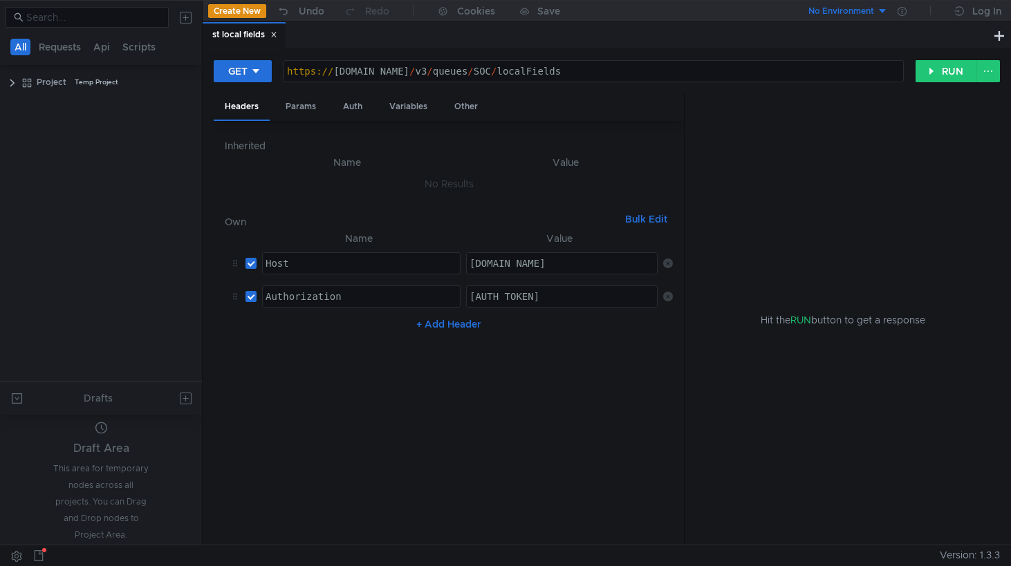
click at [666, 73] on div "https:// st-api.yandex-team.ru / v3 / queues / SOC / localFields" at bounding box center [593, 82] width 619 height 33
drag, startPoint x: 626, startPoint y: 75, endPoint x: 278, endPoint y: 68, distance: 347.7
click at [278, 68] on div "GET https://st-api.yandex-team.ru/v3/queues/SOC/localFields https:// st-api.yan…" at bounding box center [565, 71] width 702 height 24
paste textarea "issues/<id_задачи>"
click at [592, 73] on div "https:// st-api.yandex-team.ru / v3 / issues / <id_задачи>" at bounding box center [593, 82] width 619 height 33
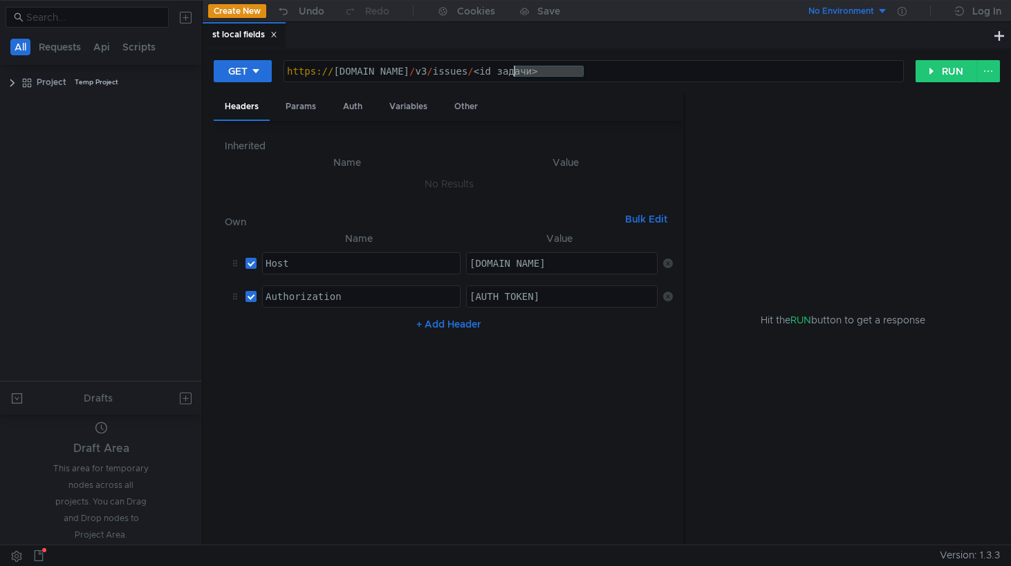
drag, startPoint x: 592, startPoint y: 73, endPoint x: 520, endPoint y: 76, distance: 72.0
click at [520, 76] on div "https:// st-api.yandex-team.ru / v3 / issues / <id_задачи>" at bounding box center [593, 82] width 619 height 33
click at [593, 76] on div "https:// st-api.yandex-team.ru / v3 / issues / <id_задачи>" at bounding box center [593, 82] width 619 height 33
paste textarea "SOC-16169"
type textarea "https://st-api.yandex-team.ru/v3/issues/SOC-16169"
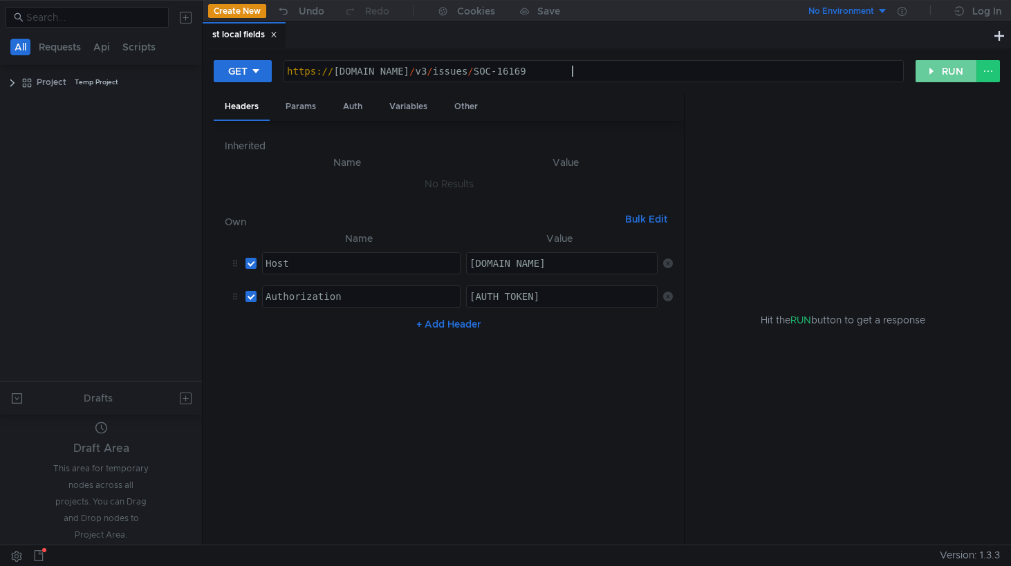
click at [940, 75] on button "RUN" at bounding box center [946, 71] width 62 height 22
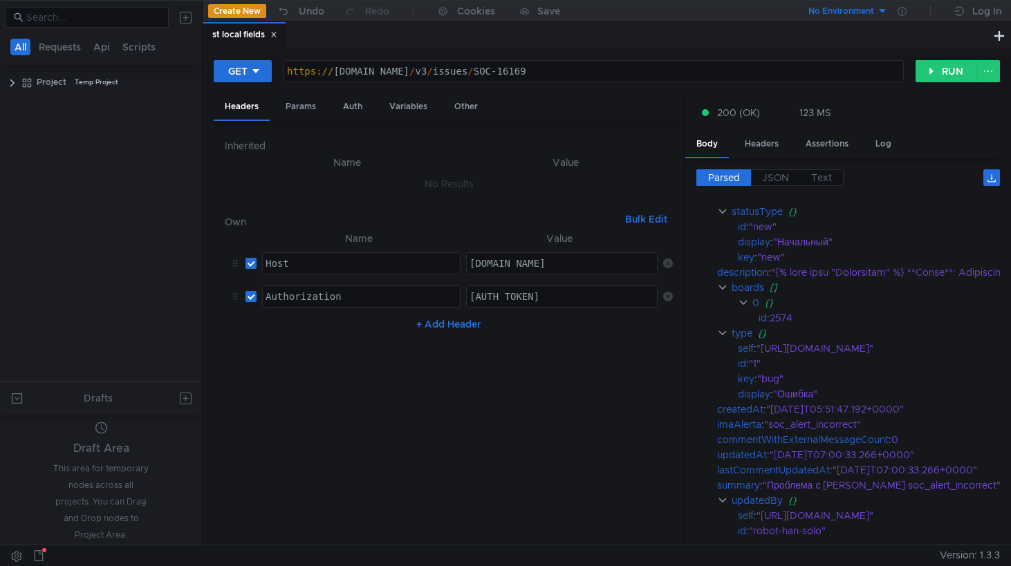
scroll to position [284, 0]
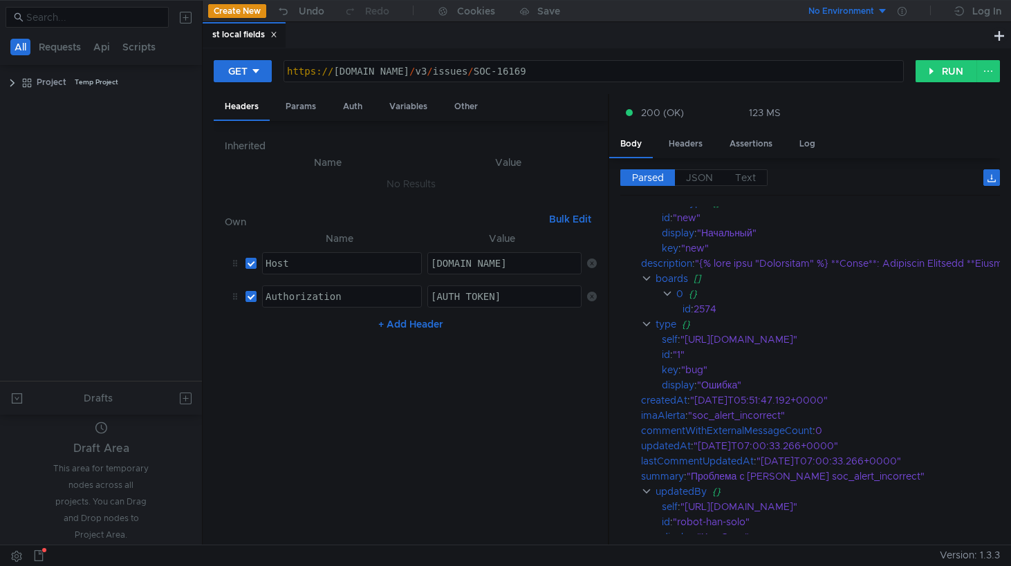
drag, startPoint x: 684, startPoint y: 283, endPoint x: 609, endPoint y: 286, distance: 74.7
click at [609, 286] on div at bounding box center [608, 320] width 1 height 452
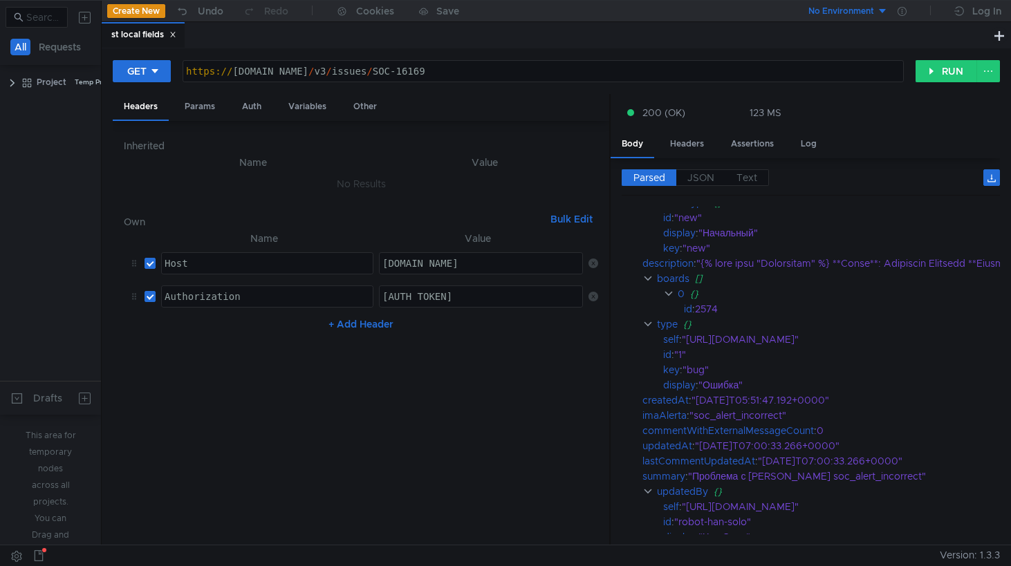
drag, startPoint x: 201, startPoint y: 207, endPoint x: 54, endPoint y: 208, distance: 147.2
click at [54, 208] on as-split "All Requests Api Scripts Project Temp Project Drafts Draft Area This area for t…" at bounding box center [505, 272] width 1011 height 545
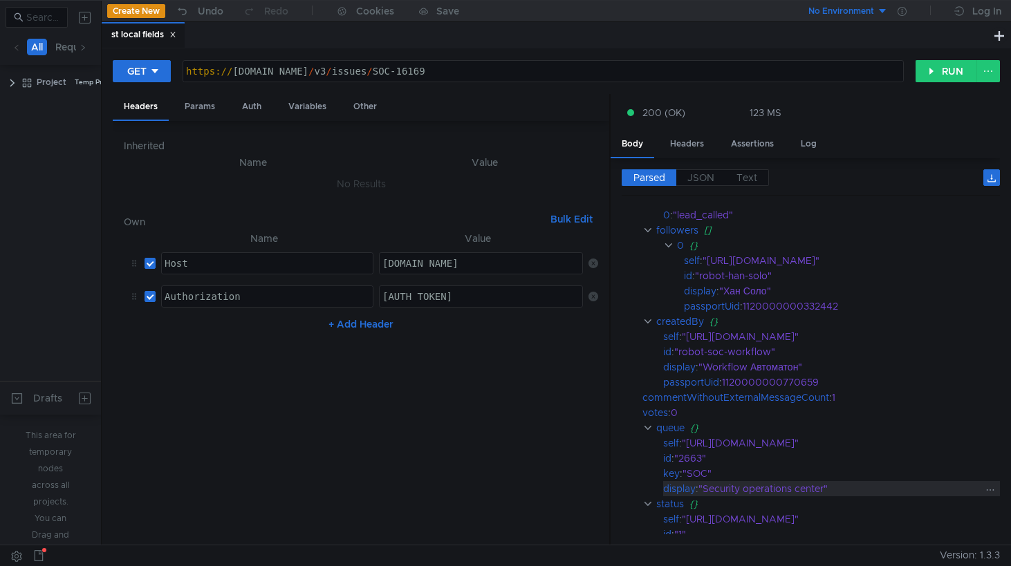
scroll to position [3500, 0]
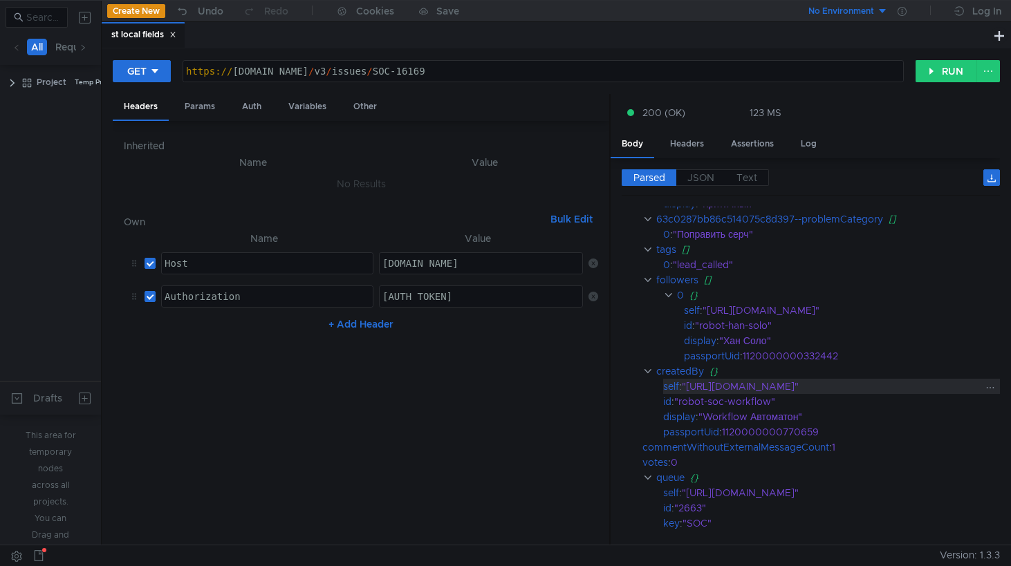
scroll to position [3453, 17]
click at [140, 12] on button "Create New" at bounding box center [136, 11] width 58 height 14
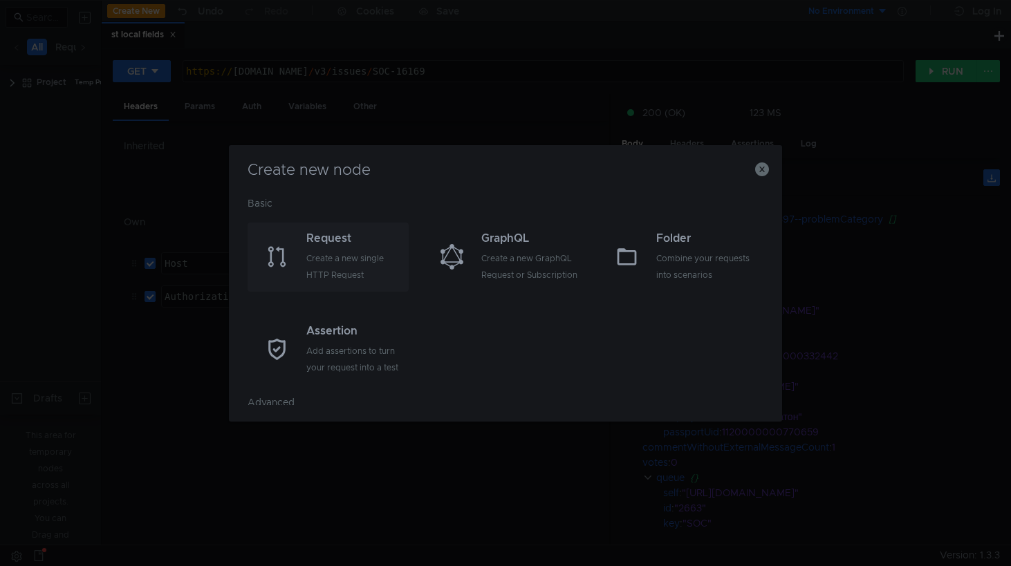
click at [338, 269] on div "Create a new single HTTP Request" at bounding box center [355, 266] width 99 height 33
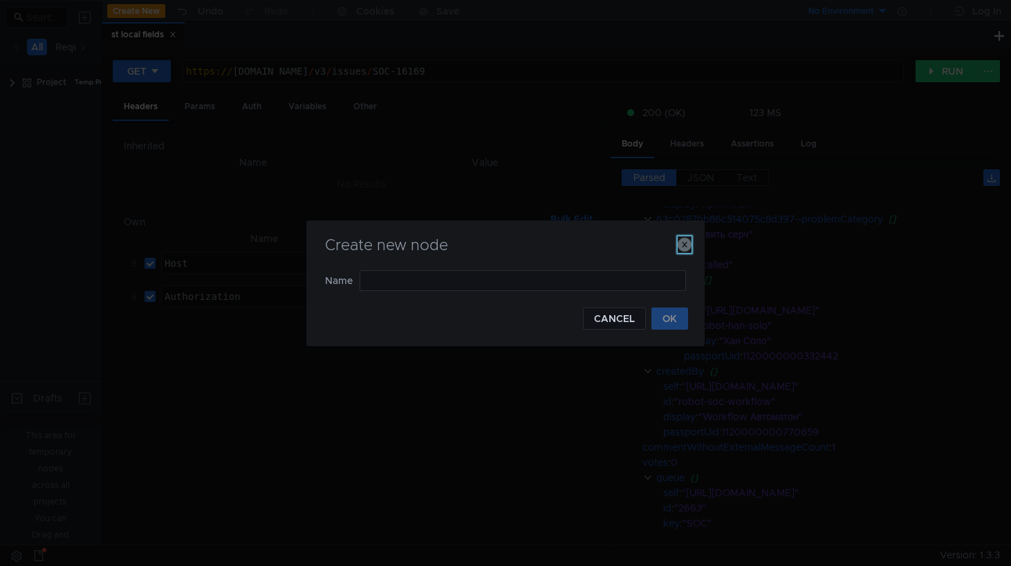
click at [686, 247] on icon "button" at bounding box center [684, 245] width 14 height 14
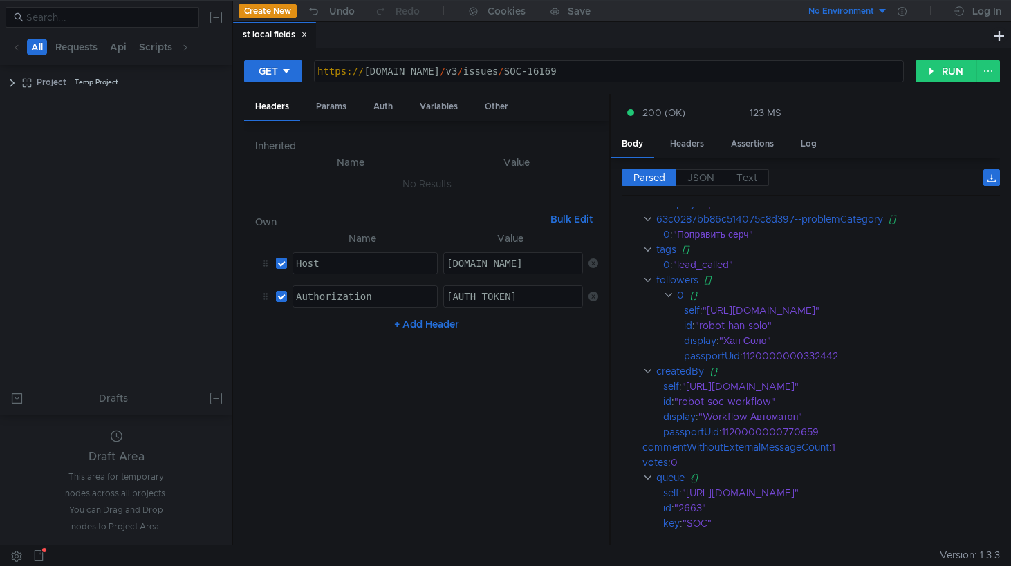
drag, startPoint x: 102, startPoint y: 131, endPoint x: 216, endPoint y: 154, distance: 117.0
click at [216, 155] on as-split "All Requests Api Scripts Project Temp Project Drafts Draft Area This area for t…" at bounding box center [505, 272] width 1011 height 545
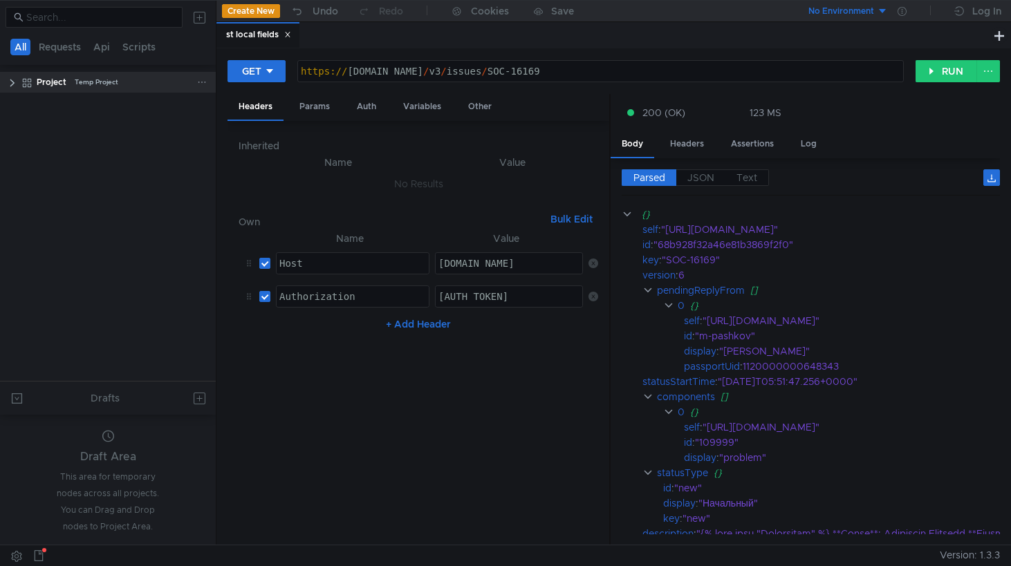
click at [12, 82] on clr-icon at bounding box center [12, 82] width 11 height 11
click at [204, 109] on icon at bounding box center [202, 105] width 10 height 10
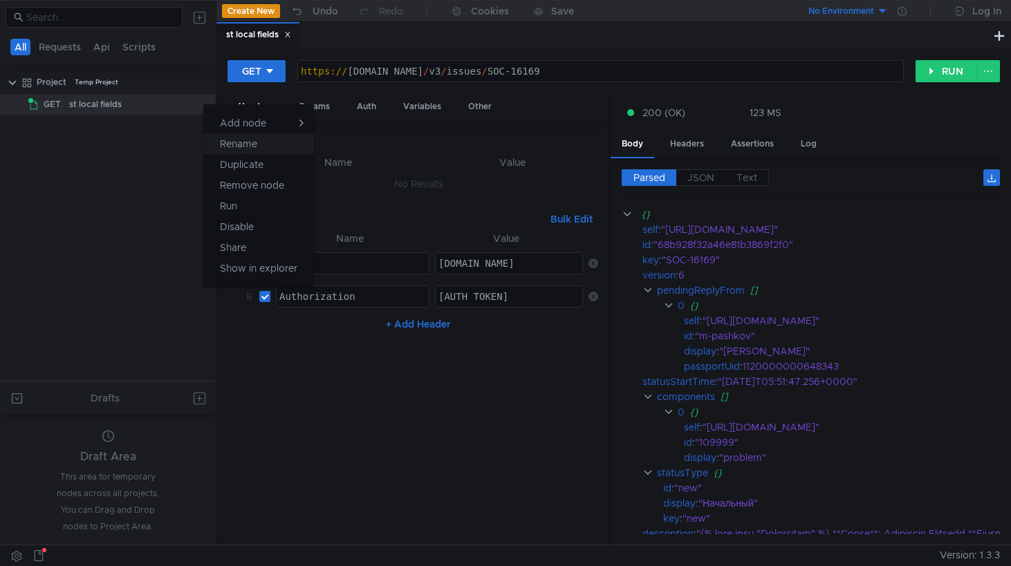
click at [231, 144] on app-tour-anchor "Rename" at bounding box center [238, 143] width 37 height 17
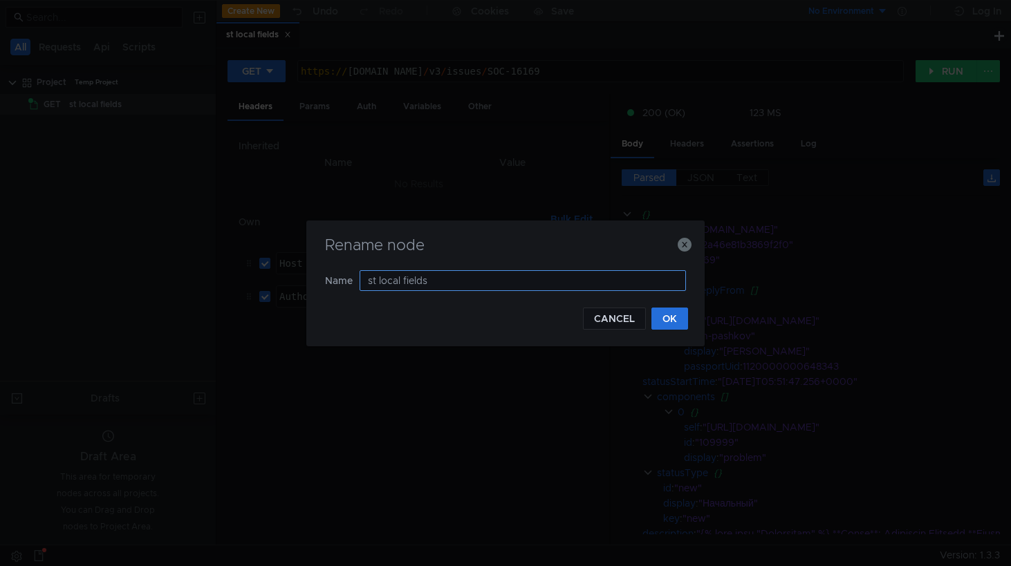
click at [391, 281] on input "st local fields" at bounding box center [522, 280] width 326 height 21
click at [435, 276] on input "st fields" at bounding box center [522, 280] width 326 height 21
type input "st fields of SOC"
click at [669, 317] on button "OK" at bounding box center [669, 319] width 37 height 22
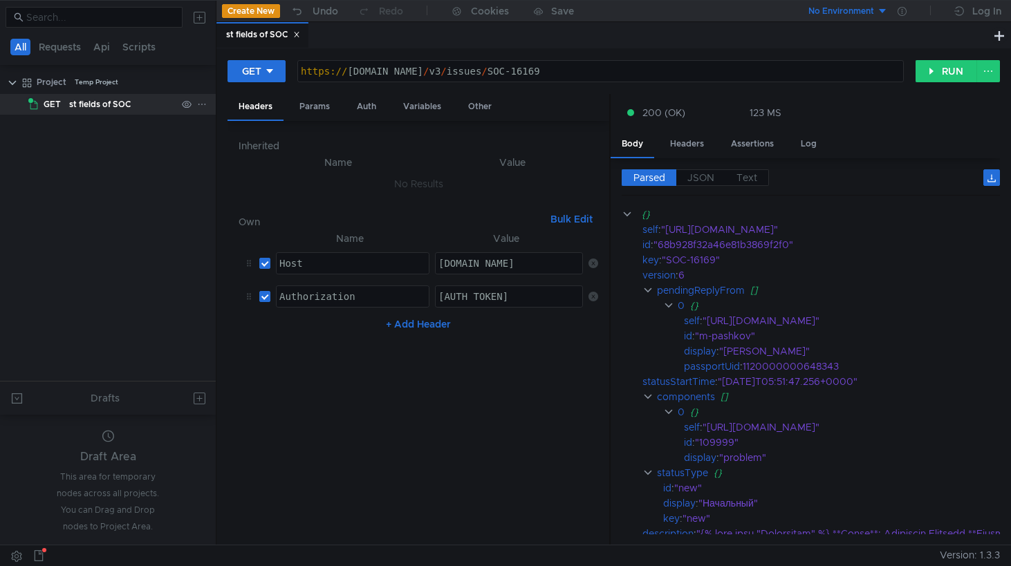
click at [203, 102] on icon at bounding box center [202, 105] width 10 height 10
click at [259, 159] on app-tour-anchor "Duplicate" at bounding box center [242, 164] width 44 height 17
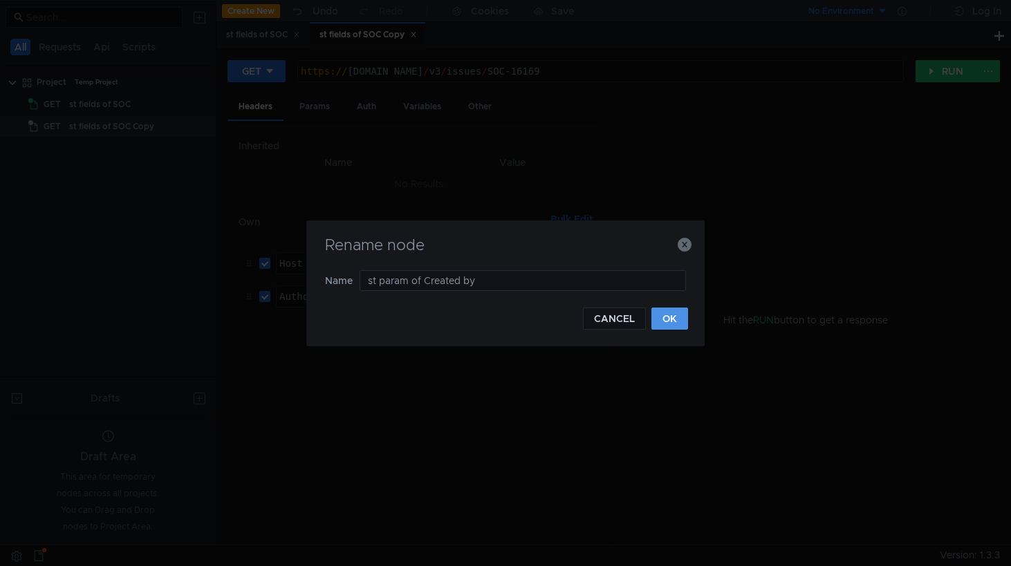
type input "st param of Created by"
click at [670, 317] on button "OK" at bounding box center [669, 319] width 37 height 22
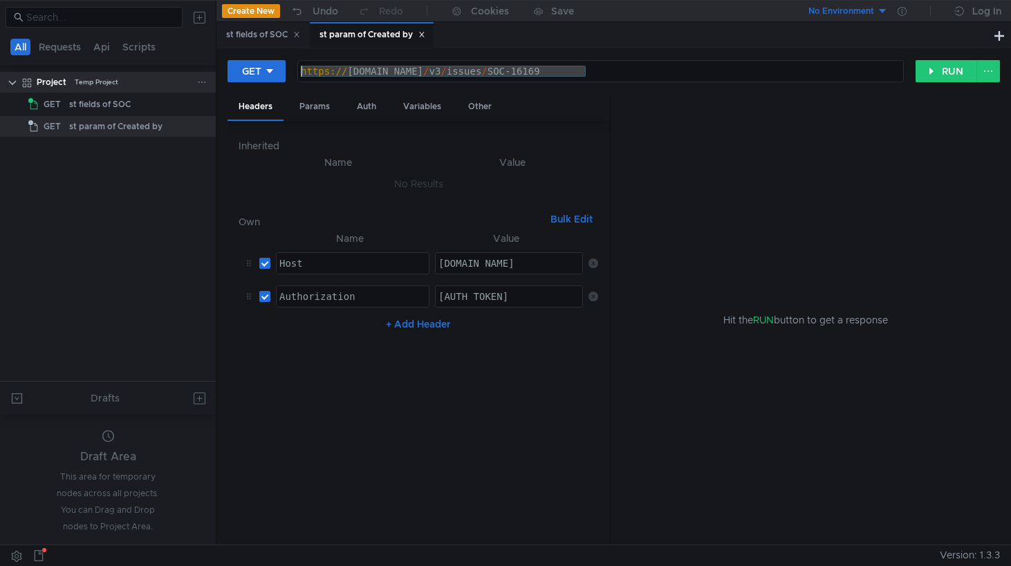
drag, startPoint x: 610, startPoint y: 73, endPoint x: 128, endPoint y: 84, distance: 482.6
click at [128, 84] on as-split "All Requests Api Scripts Project Temp Project GET st fields of SOC GET st param…" at bounding box center [505, 272] width 1011 height 545
paste textarea "fields/<id_поля>"
type textarea "https://st-api.yandex-team.ru/v3/fields/<id_поля>"
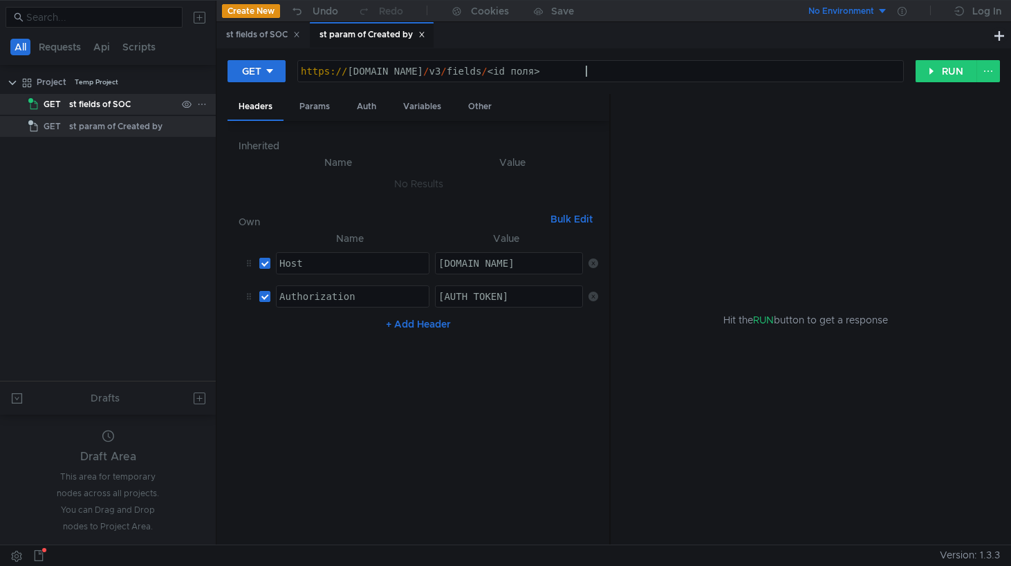
click at [94, 109] on div "st fields of SOC" at bounding box center [100, 104] width 62 height 21
click at [94, 103] on div "st fields of SOC" at bounding box center [100, 104] width 62 height 21
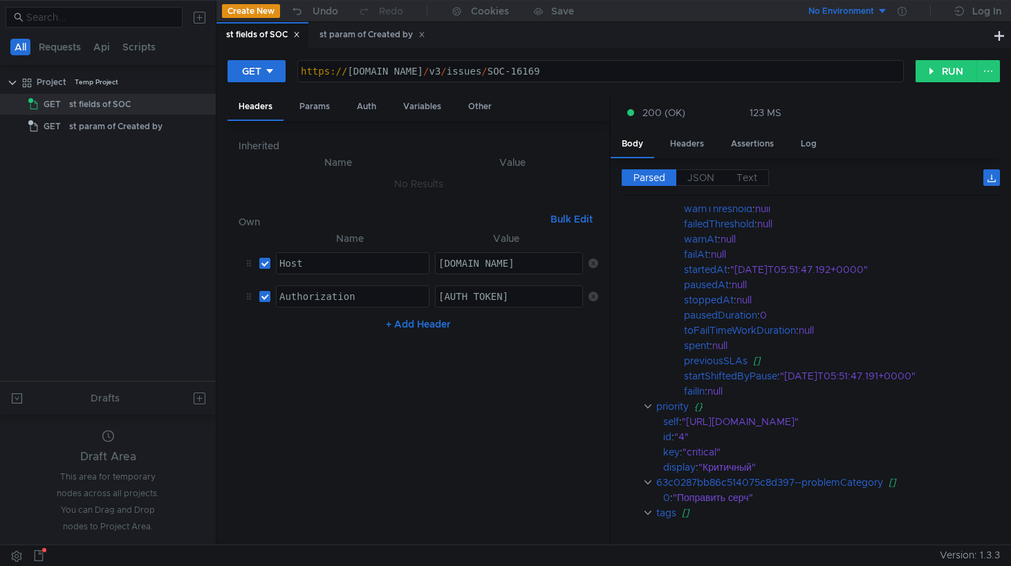
scroll to position [3346, 0]
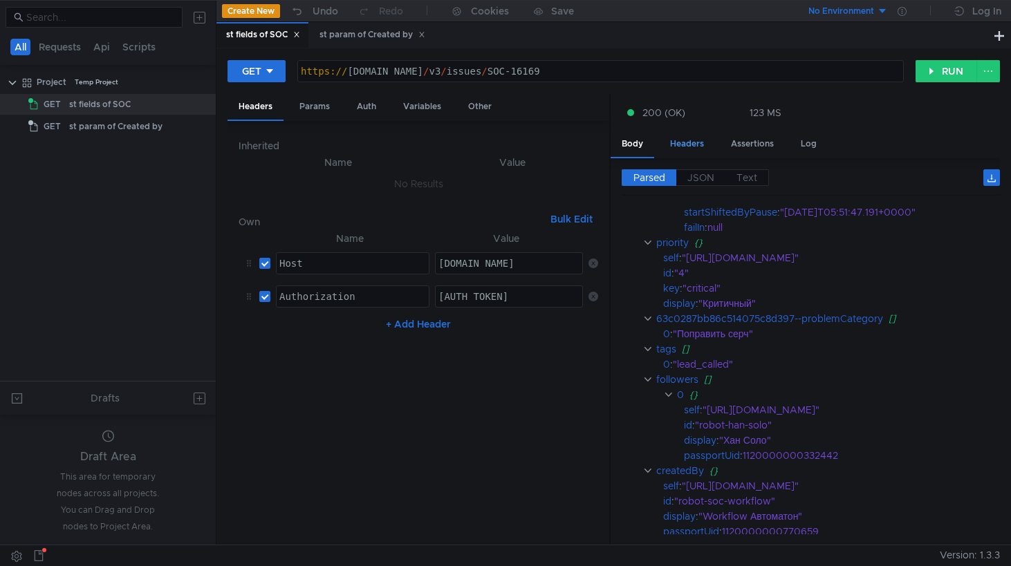
click at [688, 148] on div "Headers" at bounding box center [687, 144] width 56 height 26
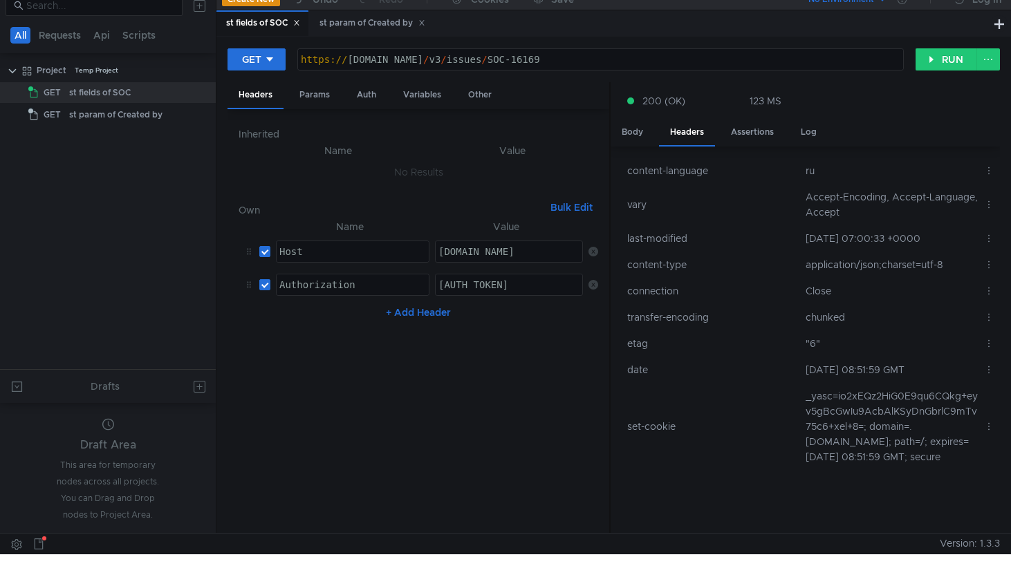
scroll to position [3, 0]
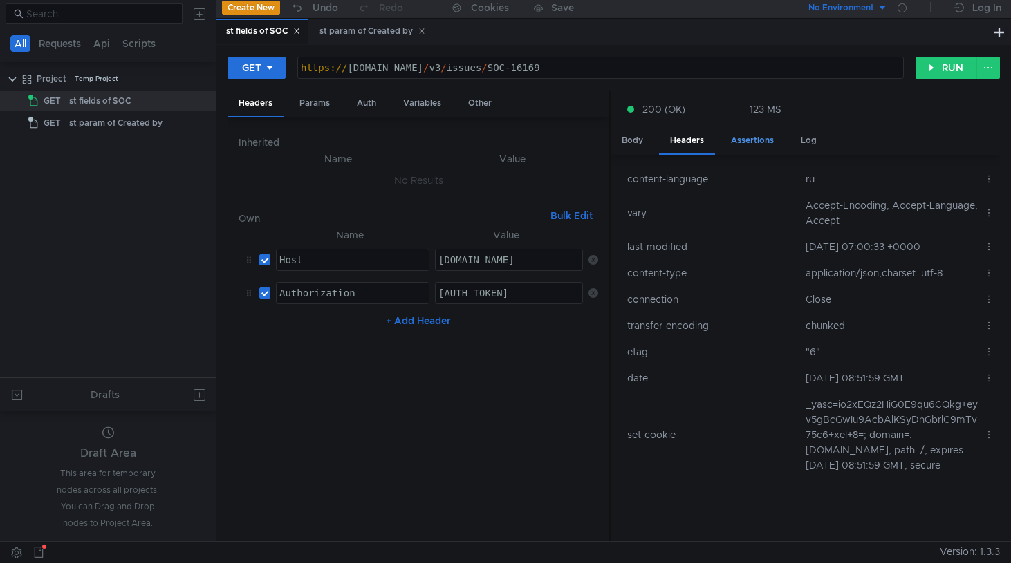
click at [762, 139] on div "Assertions" at bounding box center [752, 141] width 65 height 26
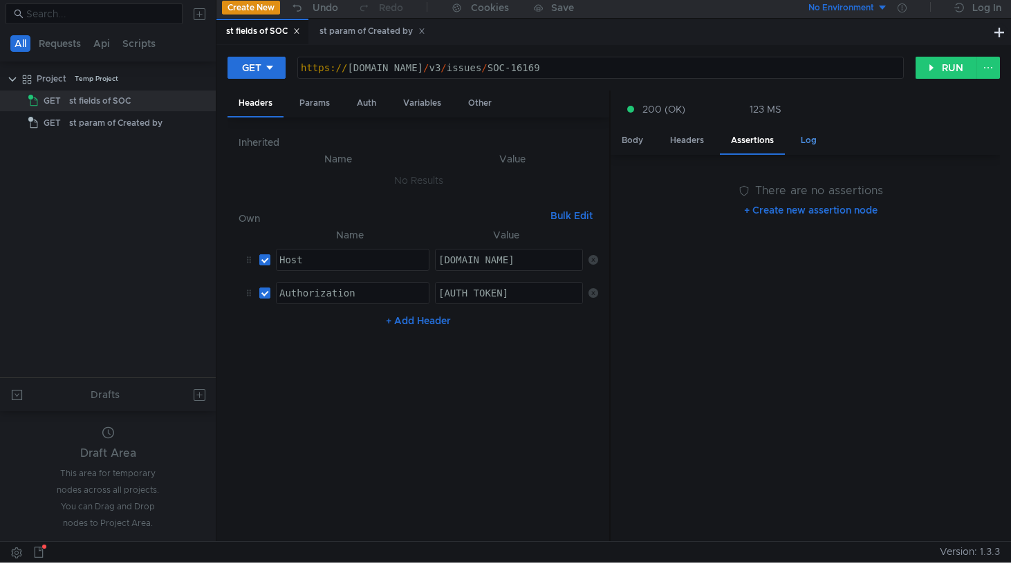
click at [794, 140] on div "Log" at bounding box center [808, 141] width 38 height 26
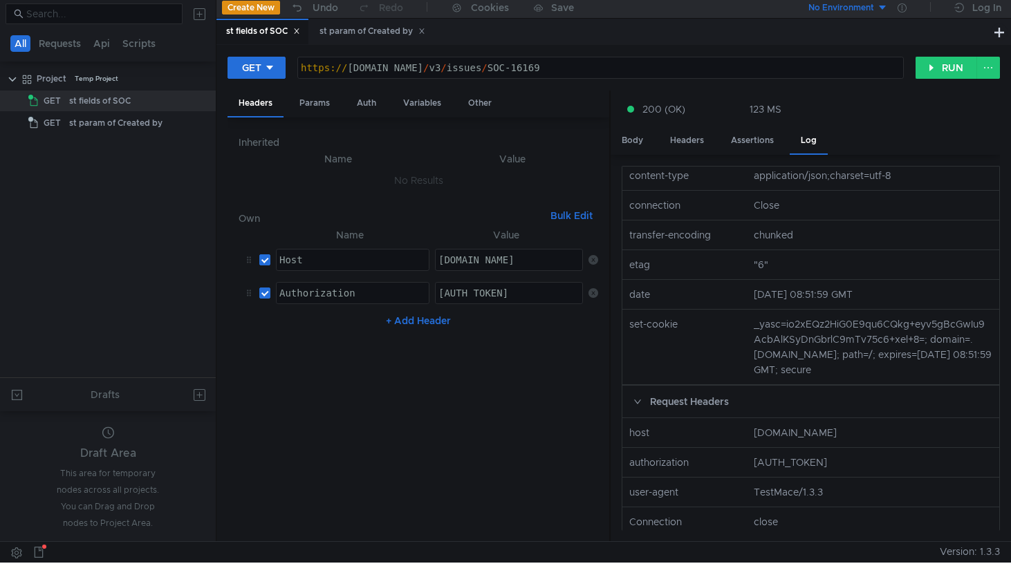
scroll to position [332, 0]
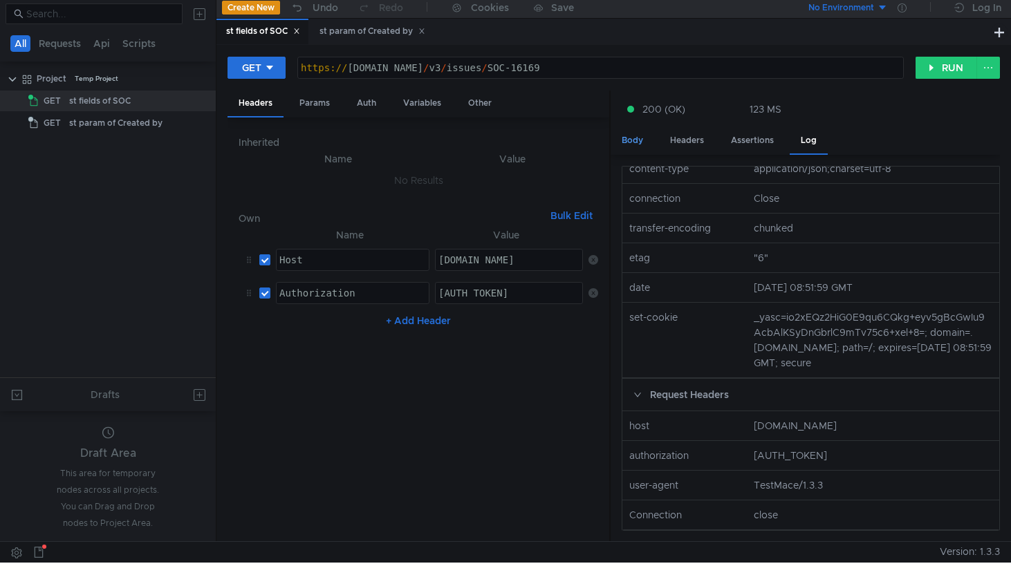
click at [650, 144] on div "Body" at bounding box center [632, 141] width 44 height 26
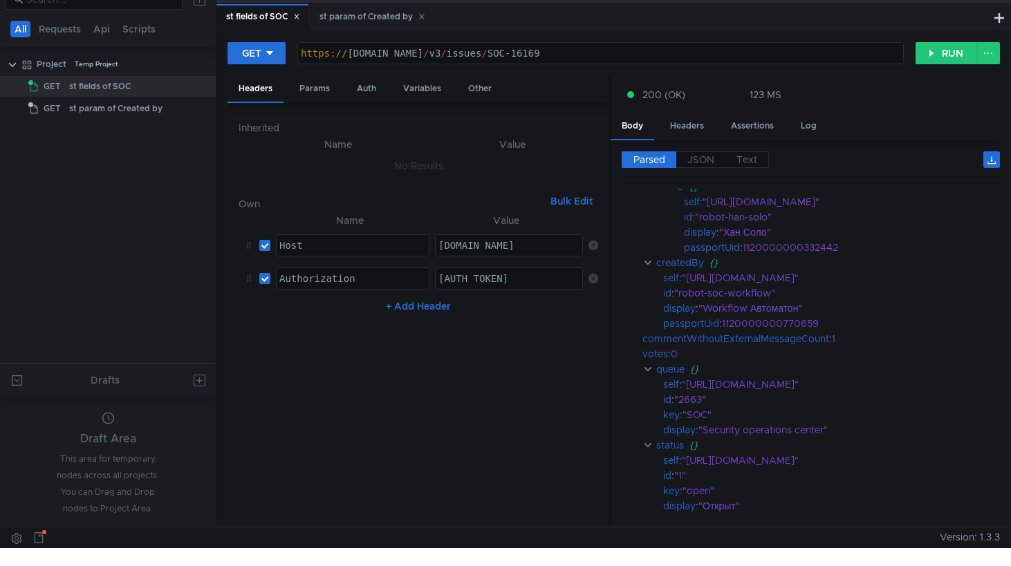
scroll to position [3546, 0]
click at [668, 264] on div "createdBy" at bounding box center [681, 263] width 48 height 15
copy div "createdBy"
click at [97, 106] on div "st param of Created by" at bounding box center [115, 108] width 93 height 21
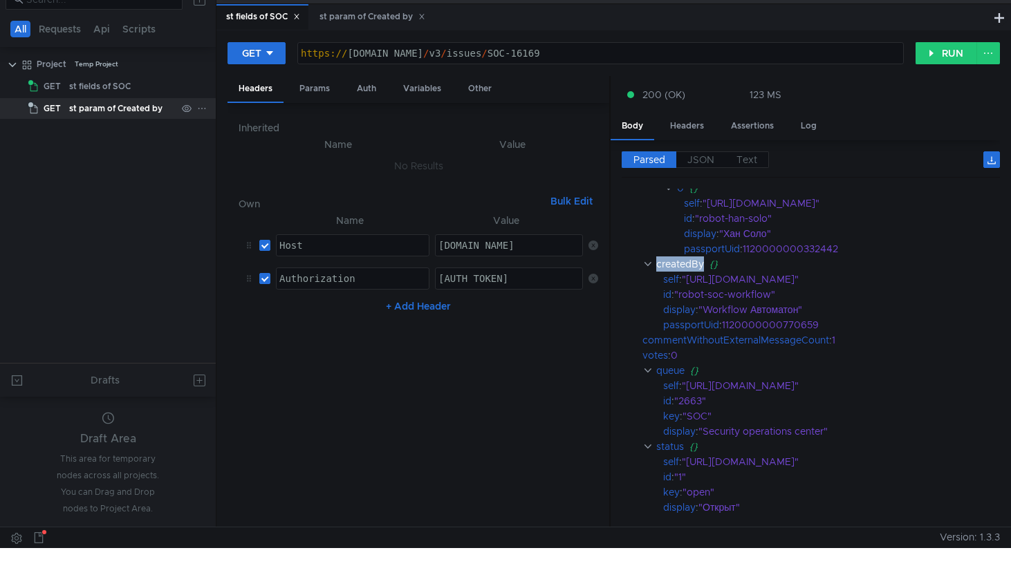
click at [97, 106] on div "st param of Created by" at bounding box center [115, 108] width 93 height 21
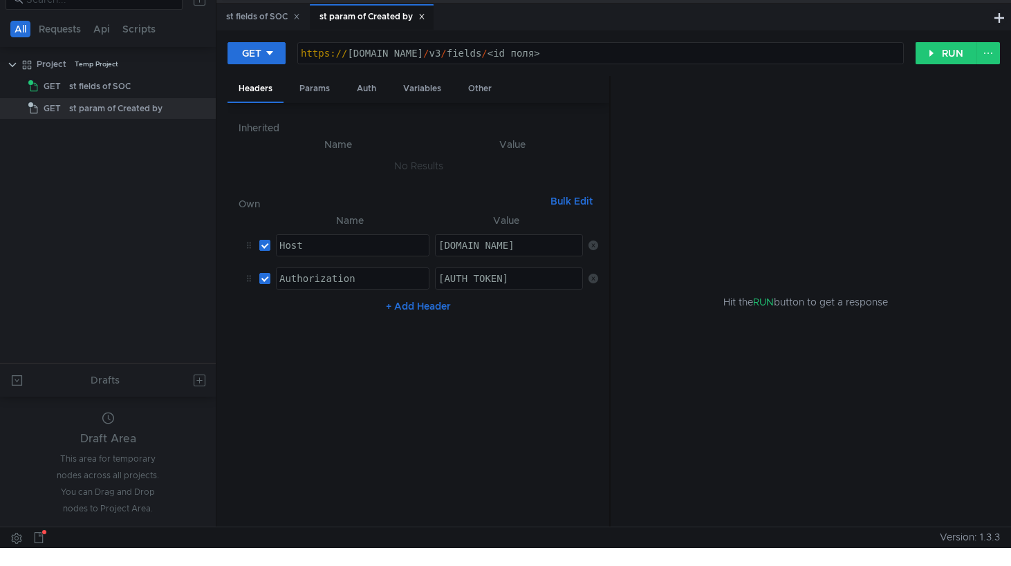
click at [594, 62] on div "https:// st-api.yandex-team.ru / v3 / fields / <id_поля>" at bounding box center [600, 64] width 605 height 33
drag, startPoint x: 605, startPoint y: 58, endPoint x: 534, endPoint y: 61, distance: 71.2
click at [534, 61] on div "https:// st-api.yandex-team.ru / v3 / fields / <id_поля>" at bounding box center [600, 64] width 605 height 33
paste textarea "createdBy"
type textarea "[URL][DOMAIN_NAME]"
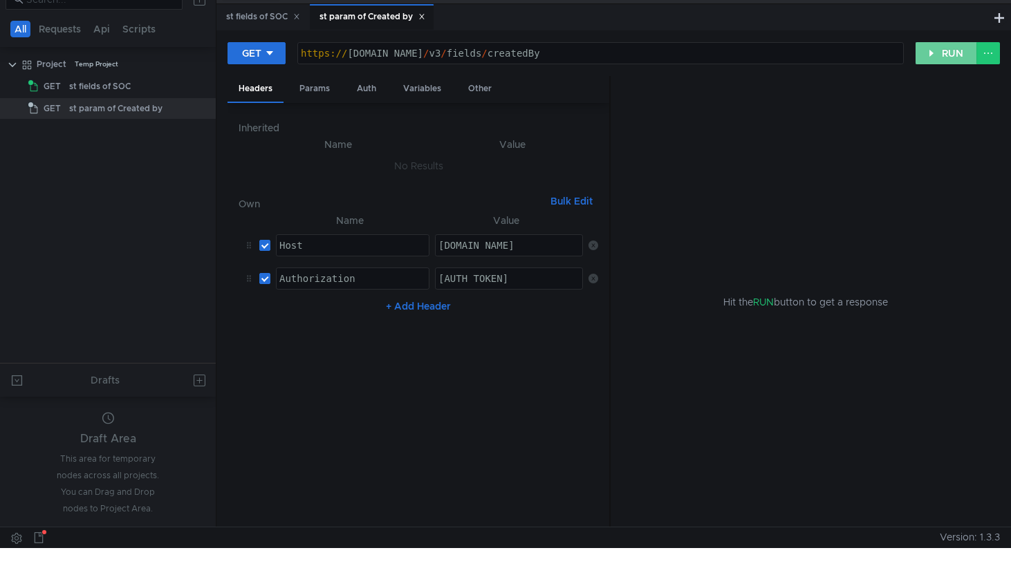
click at [953, 56] on button "RUN" at bounding box center [946, 53] width 62 height 22
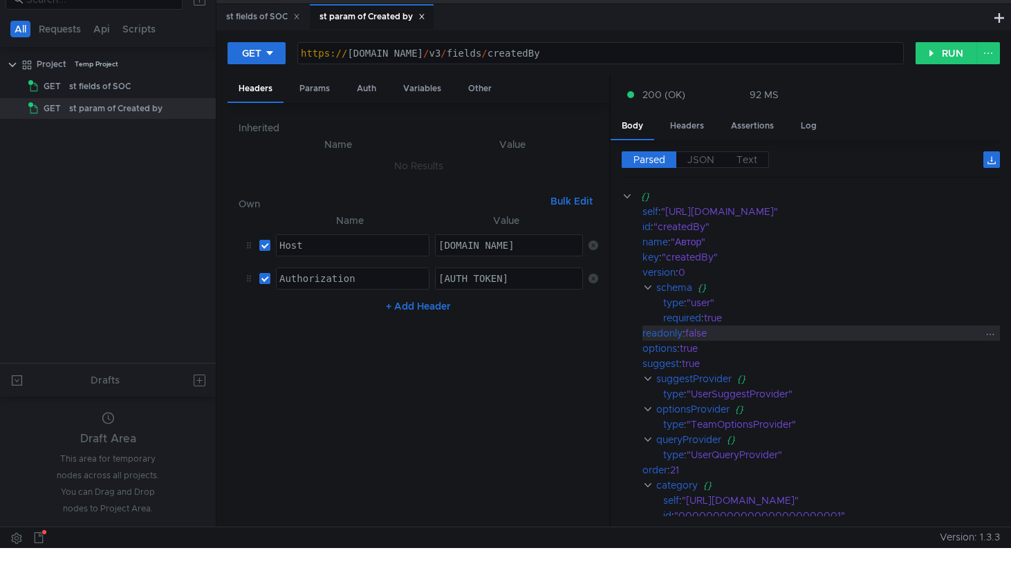
scroll to position [6, 0]
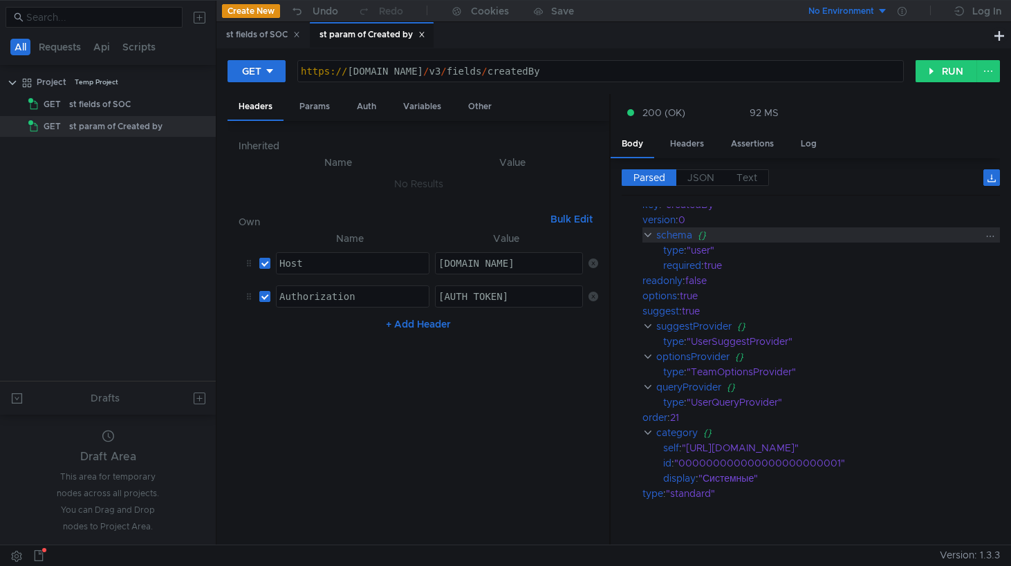
scroll to position [76, 0]
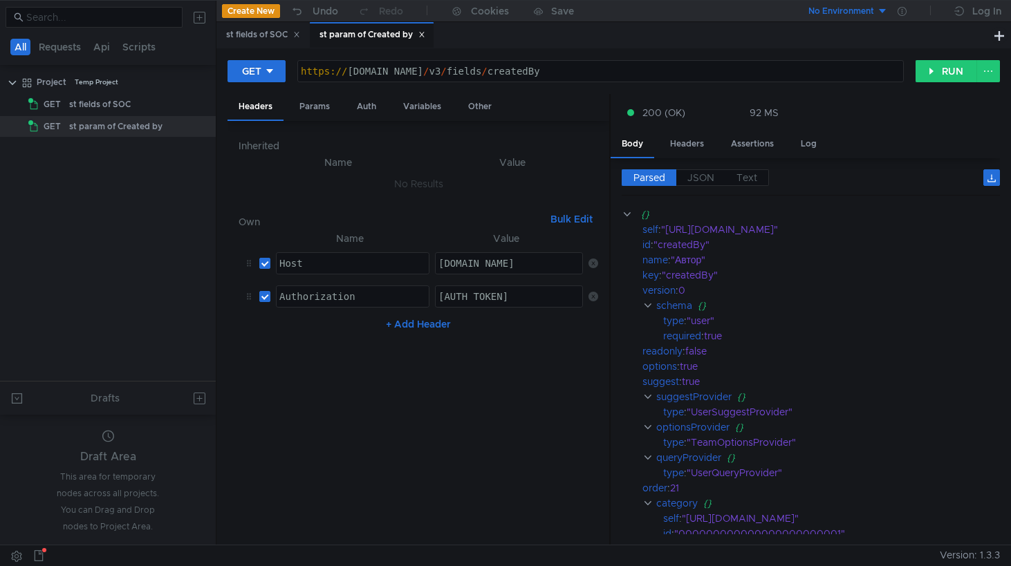
scroll to position [76, 0]
